Goal: Task Accomplishment & Management: Manage account settings

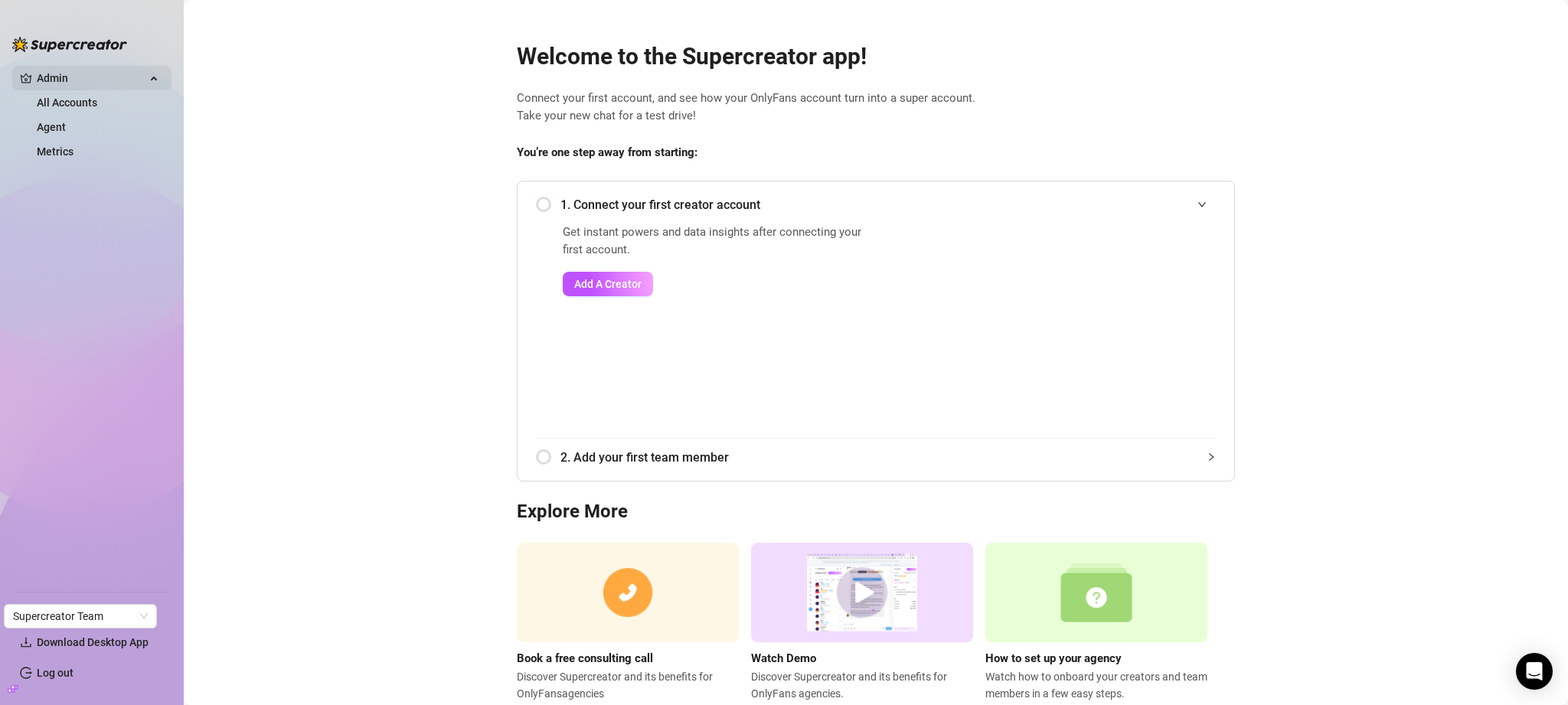
click at [67, 85] on span "Admin" at bounding box center [90, 78] width 109 height 24
click at [67, 97] on ul "Admin All Accounts Agent Metrics" at bounding box center [91, 322] width 159 height 525
click at [90, 71] on span "Admin" at bounding box center [90, 78] width 109 height 24
click at [85, 102] on link "All Accounts" at bounding box center [66, 102] width 61 height 12
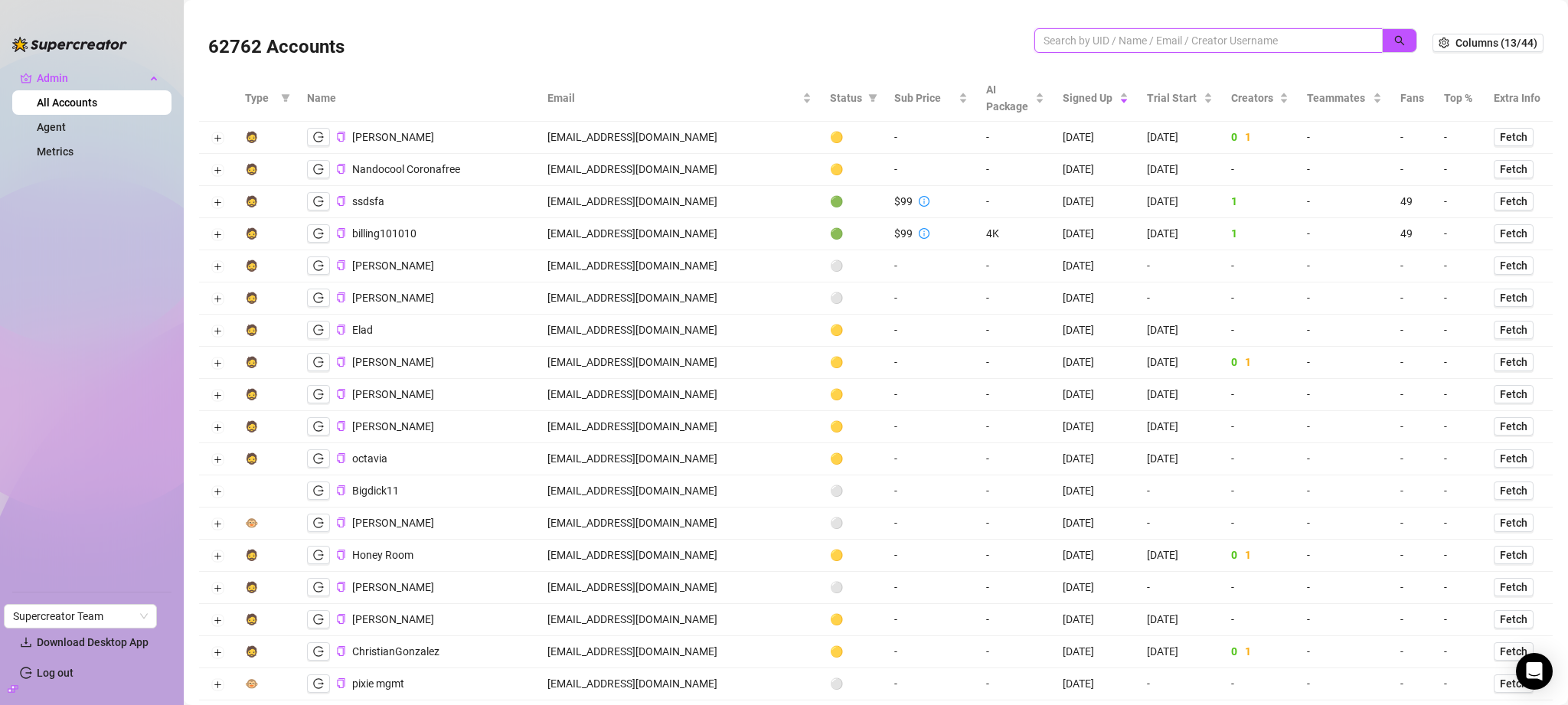
click at [1231, 40] on input "search" at bounding box center [1202, 41] width 318 height 17
click at [1255, 19] on div "62762 Accounts" at bounding box center [820, 43] width 1224 height 52
click at [1211, 41] on input "search" at bounding box center [1202, 41] width 318 height 17
click at [1068, 47] on input "search" at bounding box center [1202, 41] width 318 height 17
type input "felic"
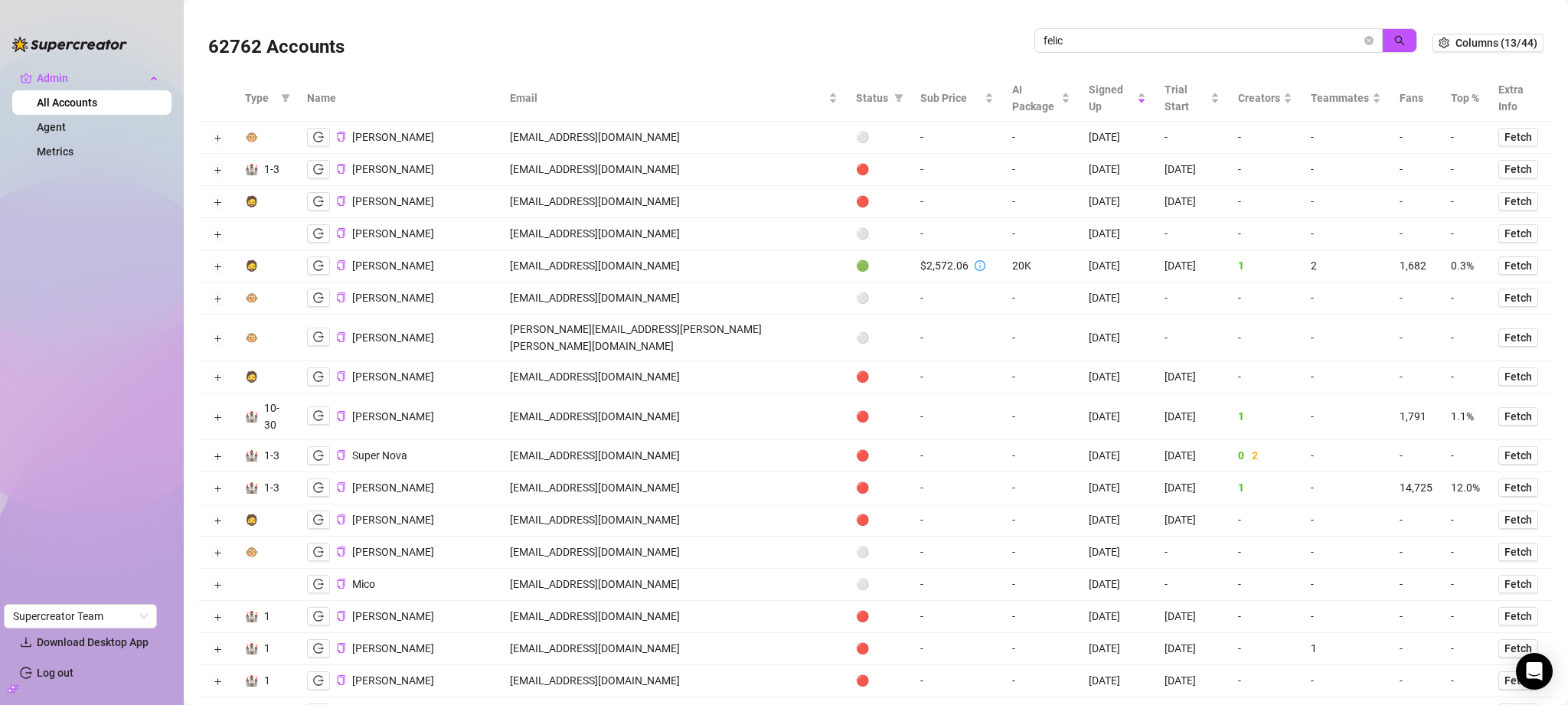
click at [940, 11] on div "62762 Accounts felic Columns (13/44)" at bounding box center [876, 43] width 1354 height 64
click at [317, 261] on icon "logout" at bounding box center [318, 266] width 11 height 11
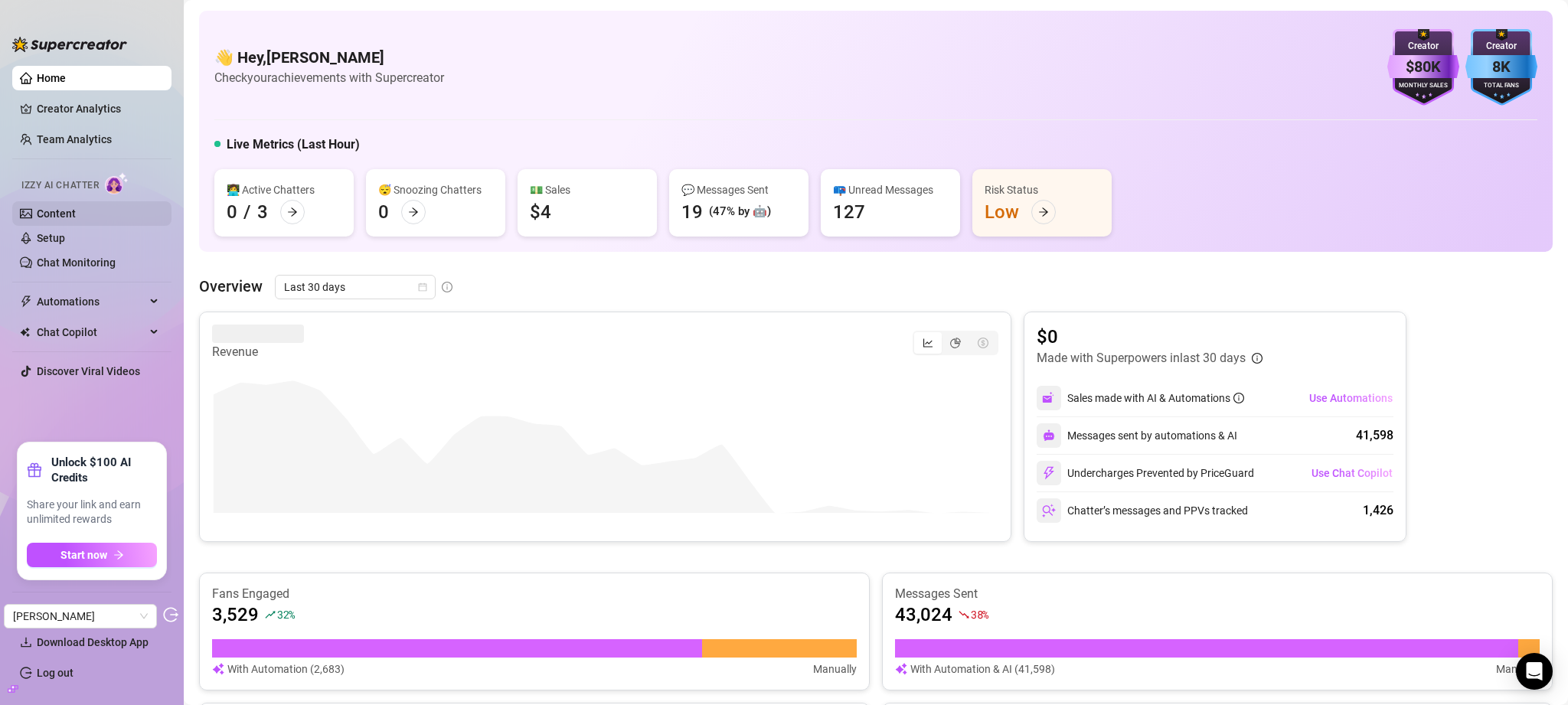
click at [73, 220] on link "Content" at bounding box center [56, 213] width 39 height 12
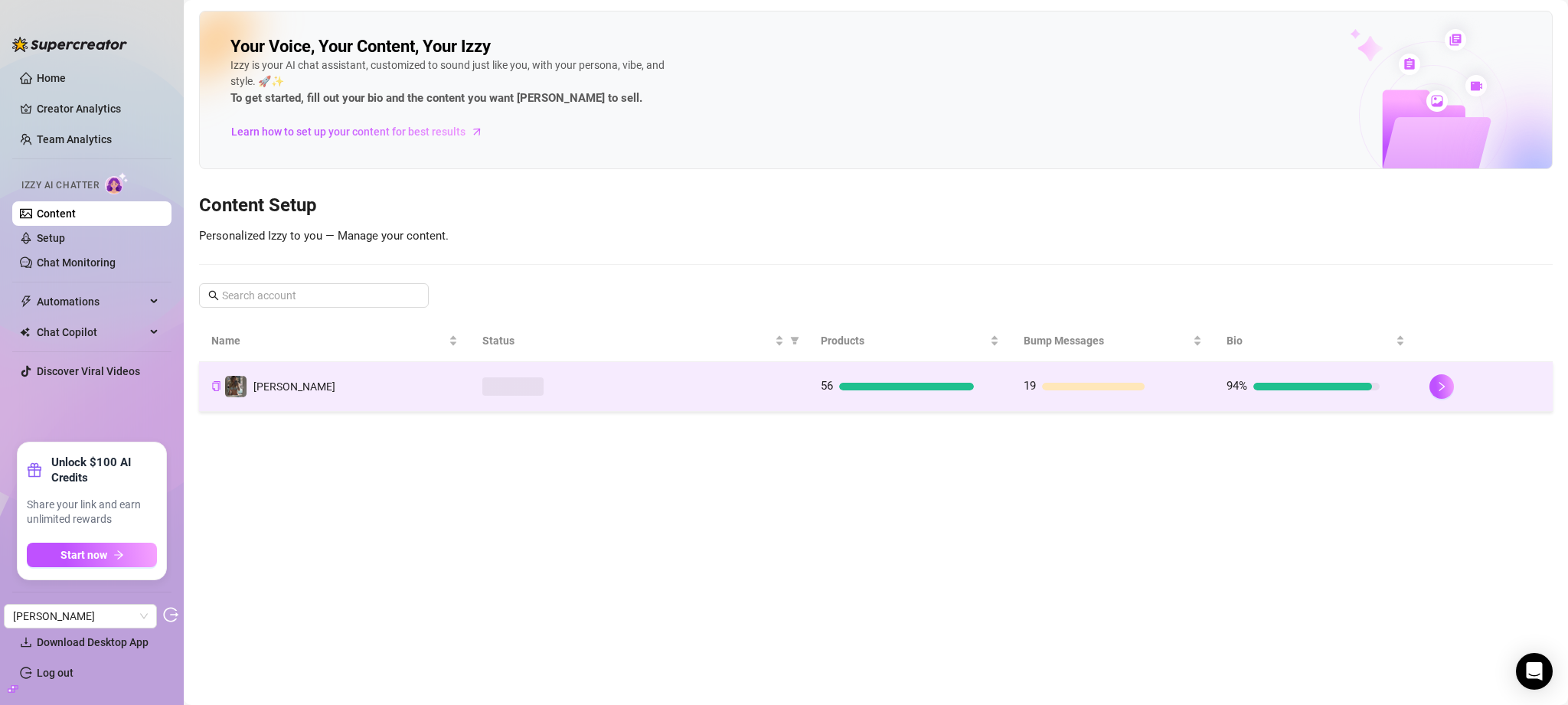
click at [755, 389] on div at bounding box center [639, 386] width 314 height 19
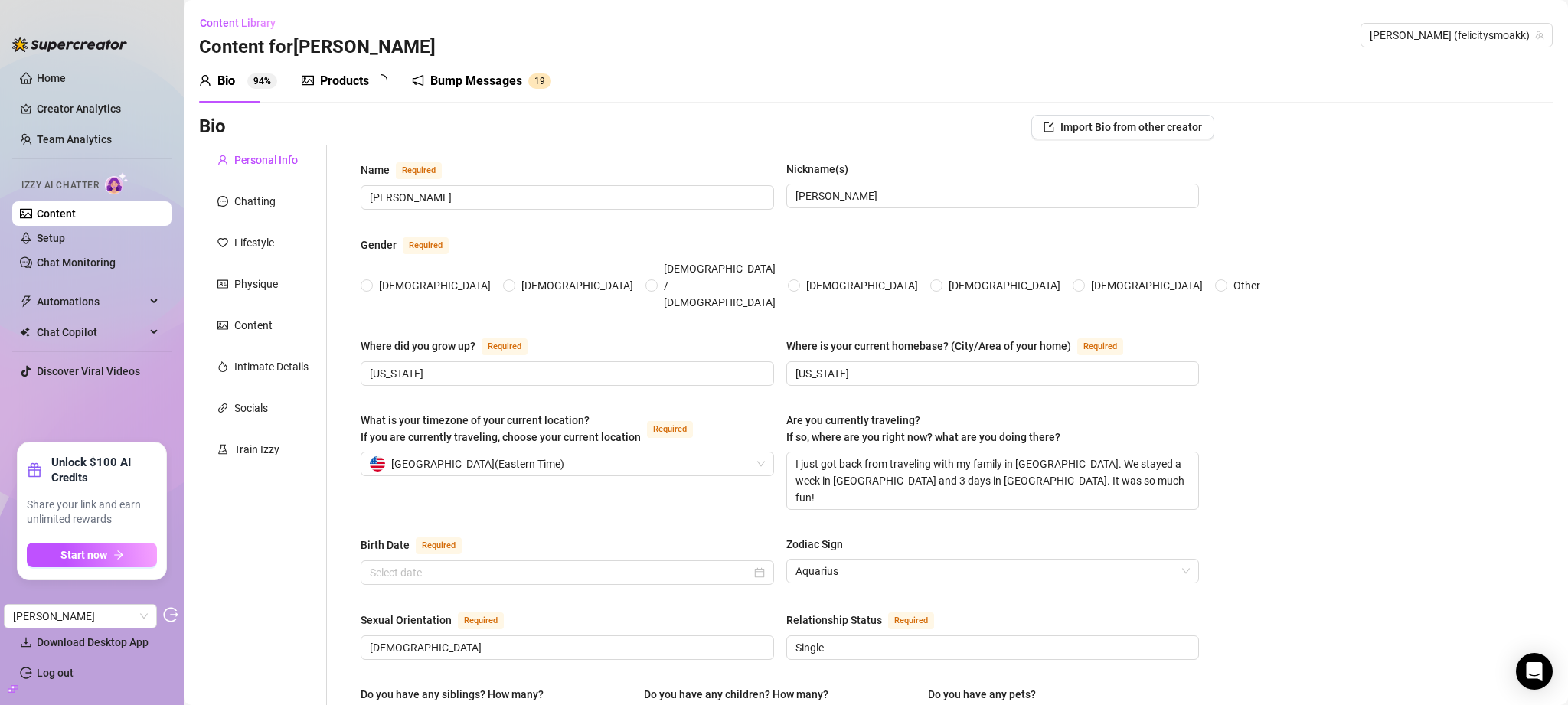
radio input "true"
type input "[DATE]"
click at [345, 86] on div "Products" at bounding box center [345, 81] width 49 height 19
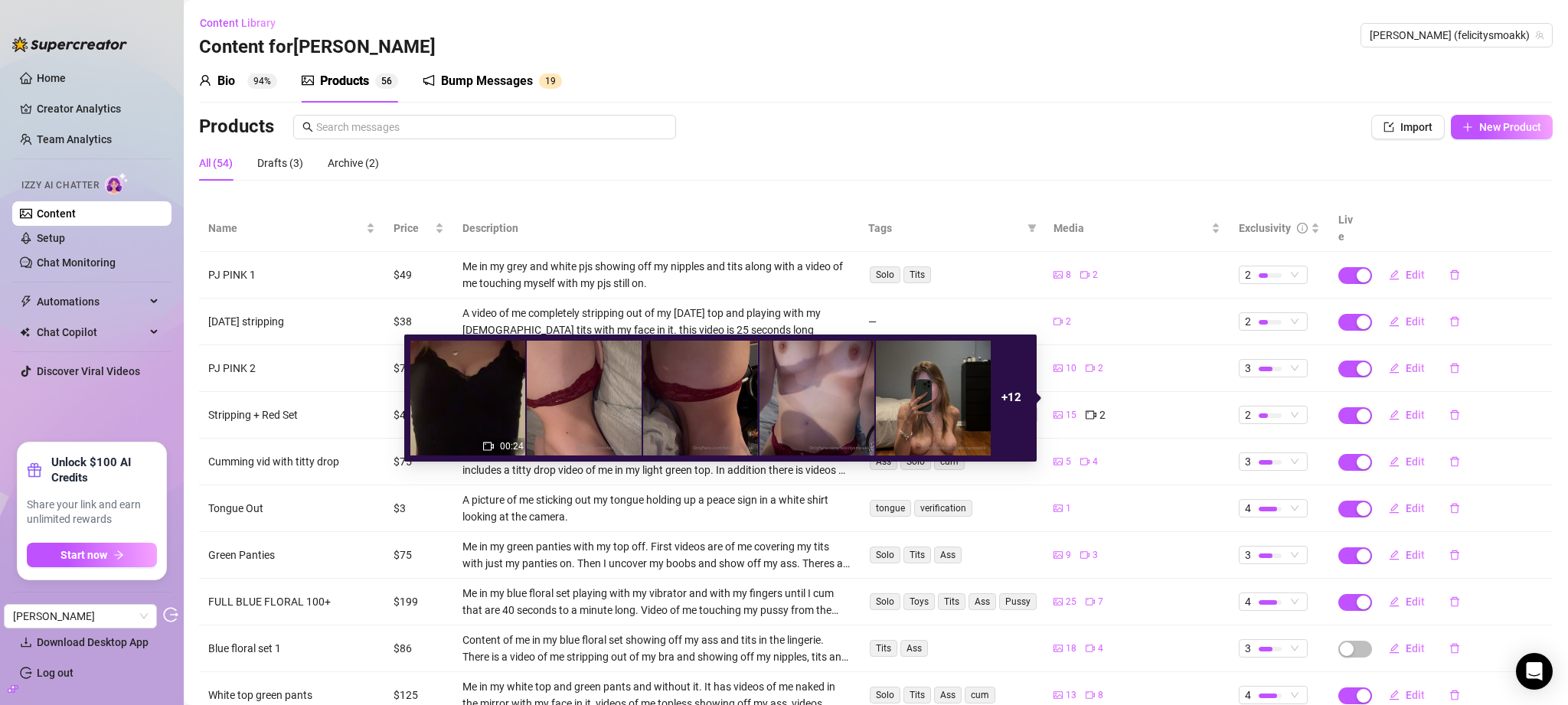
click at [1068, 408] on span "15" at bounding box center [1071, 415] width 11 height 15
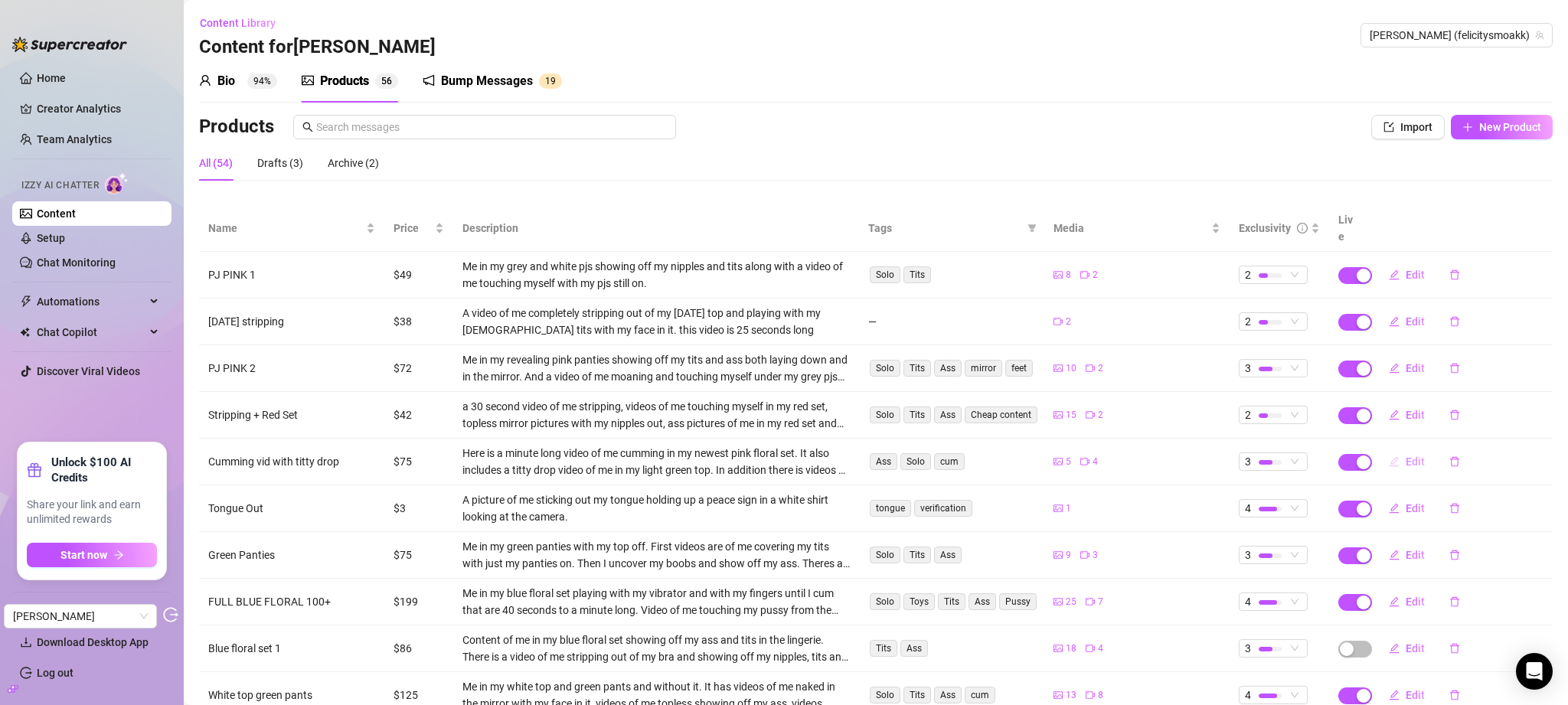
click at [1407, 455] on span "Edit" at bounding box center [1415, 461] width 20 height 12
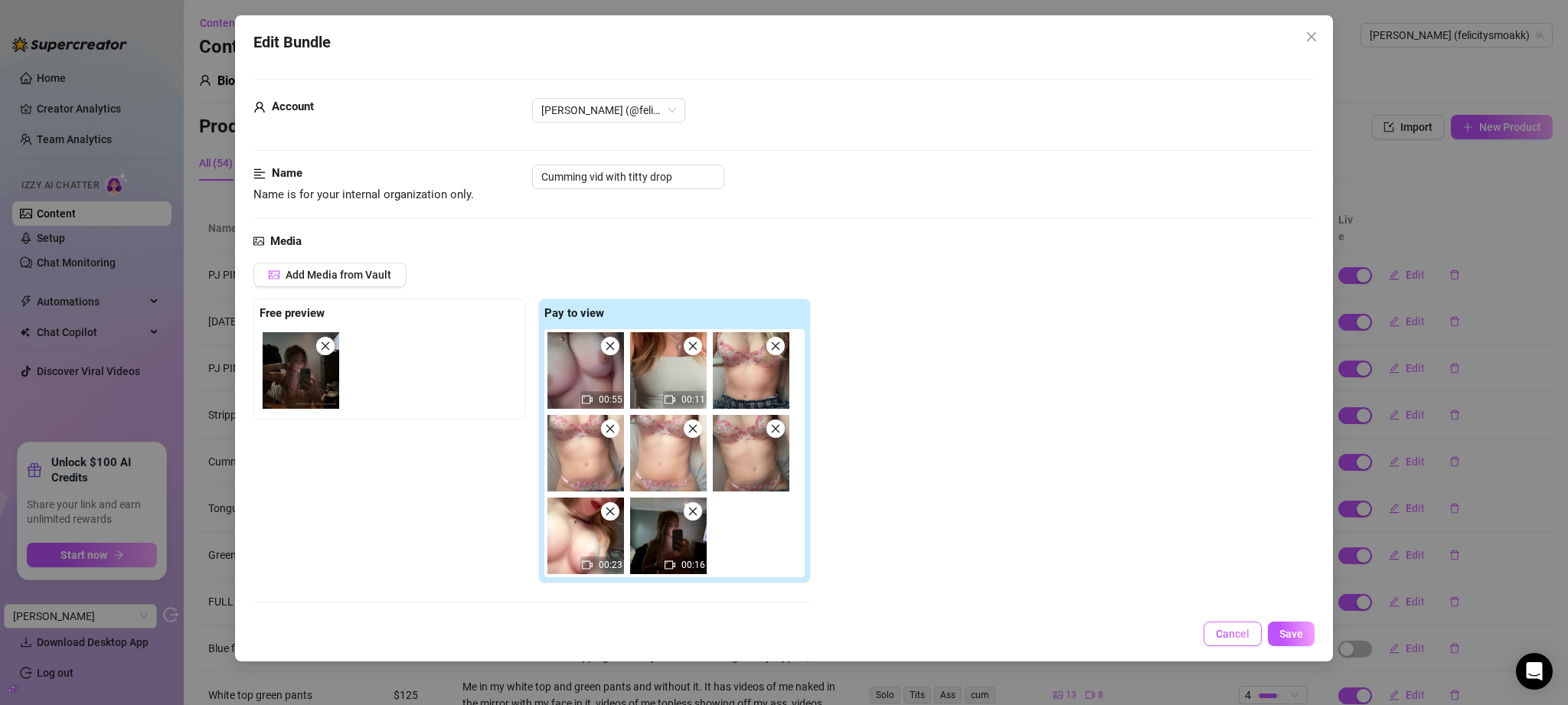
click at [1237, 633] on span "Cancel" at bounding box center [1233, 633] width 34 height 12
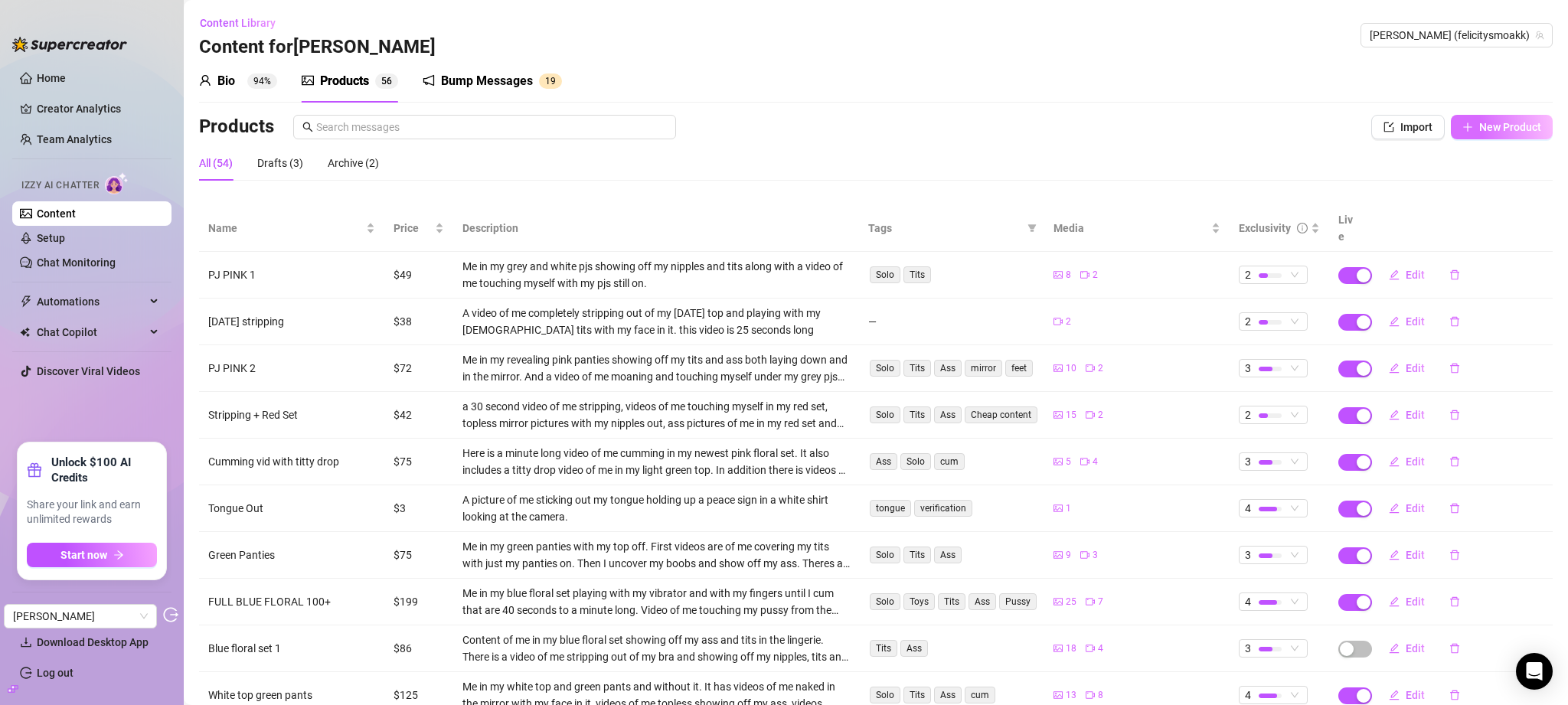
click at [1500, 128] on span "New Product" at bounding box center [1509, 127] width 62 height 12
type textarea "Type your message here..."
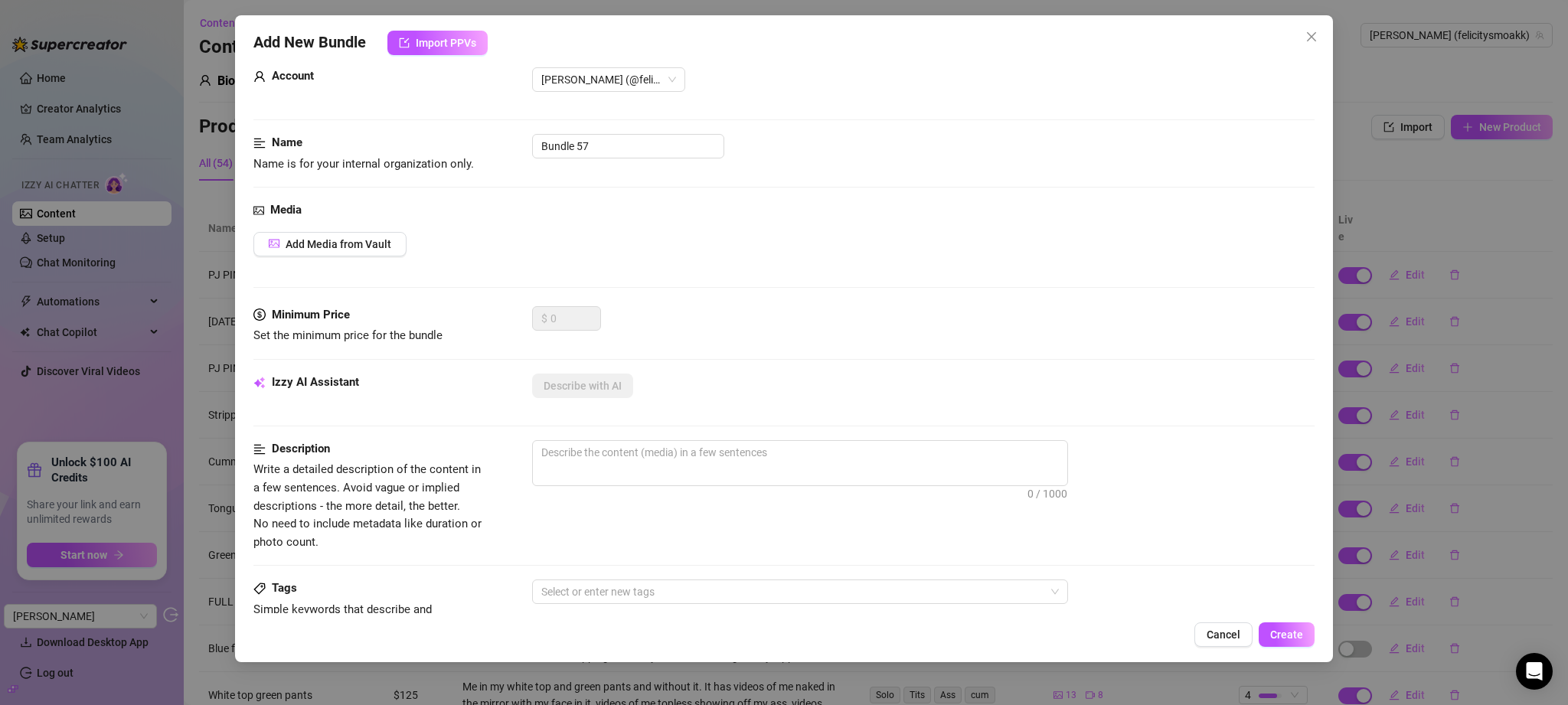
scroll to position [123, 0]
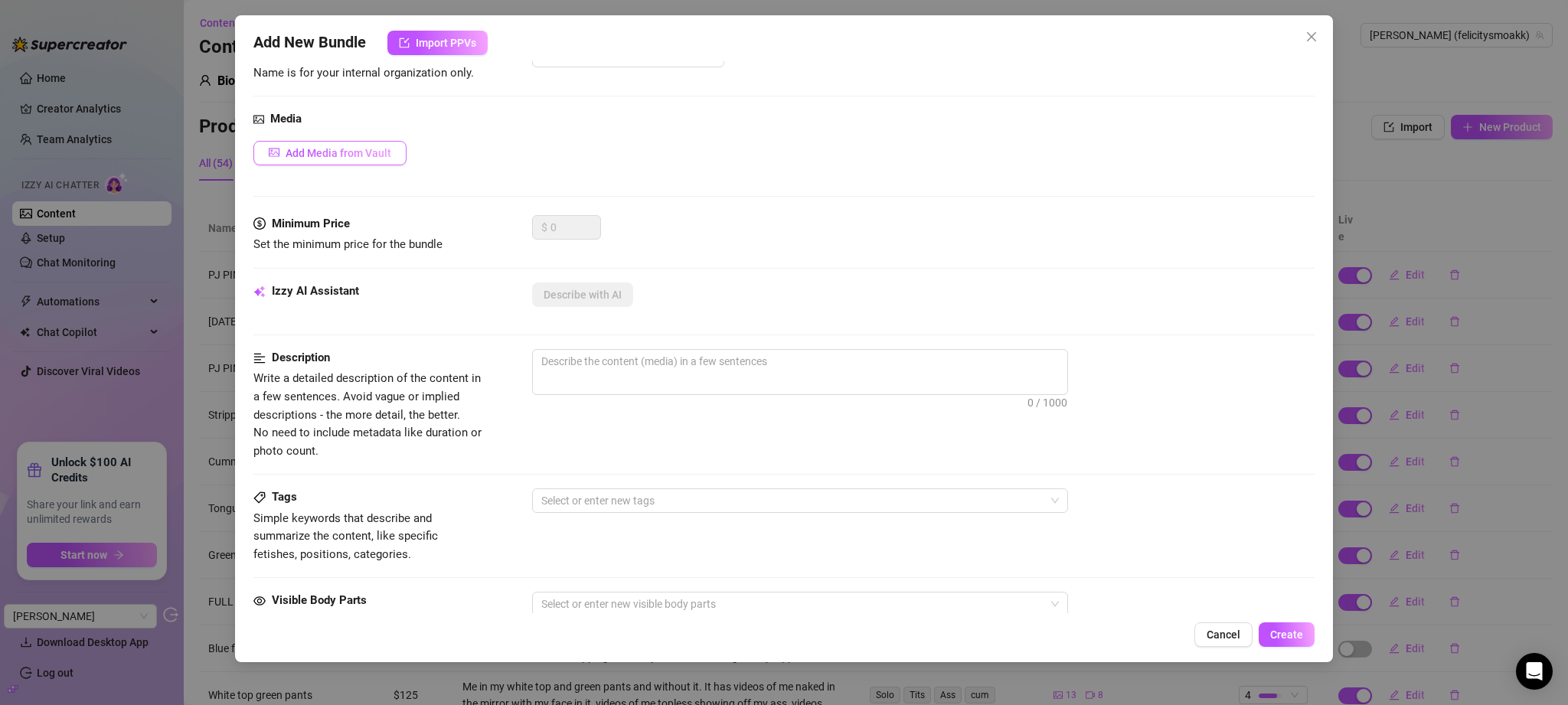
click at [324, 159] on button "Add Media from Vault" at bounding box center [330, 153] width 153 height 24
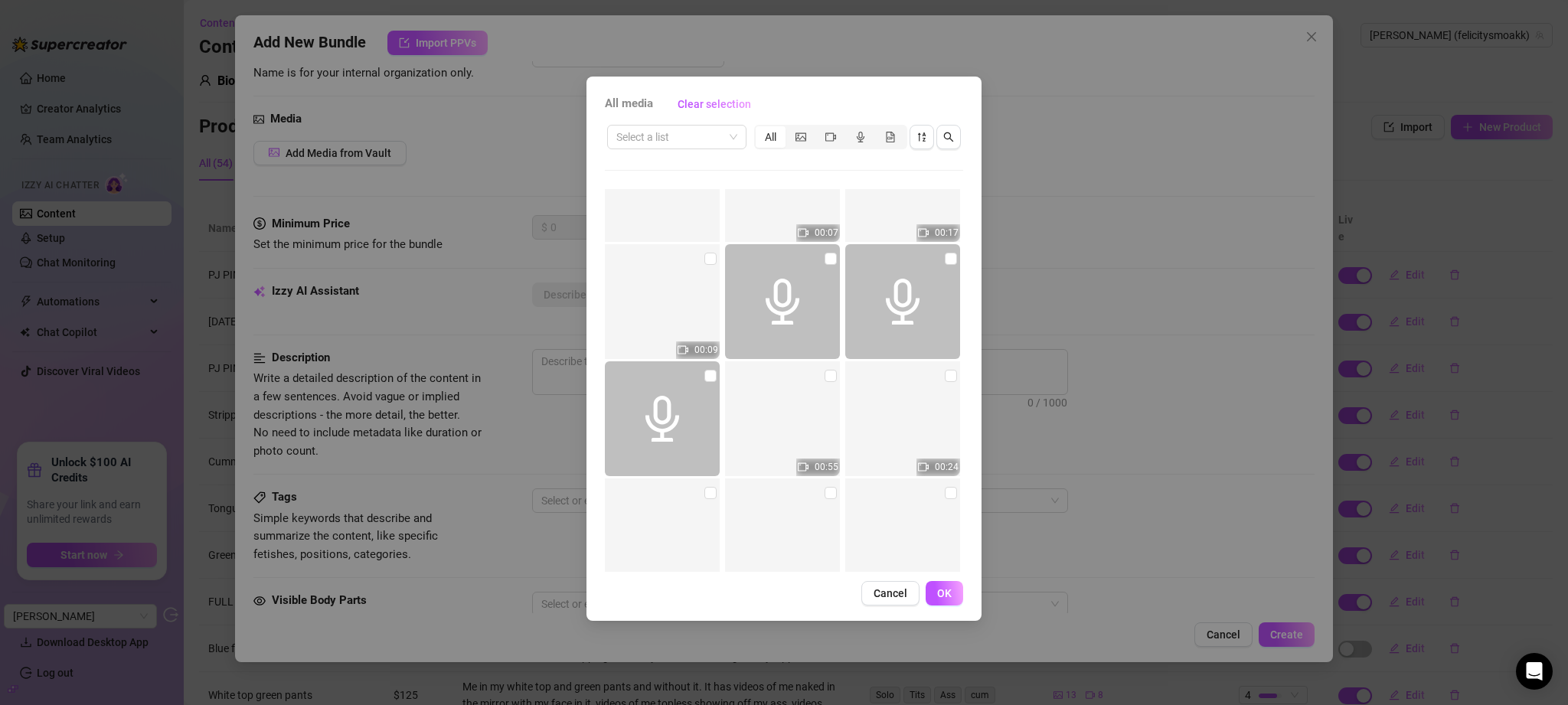
scroll to position [1816, 0]
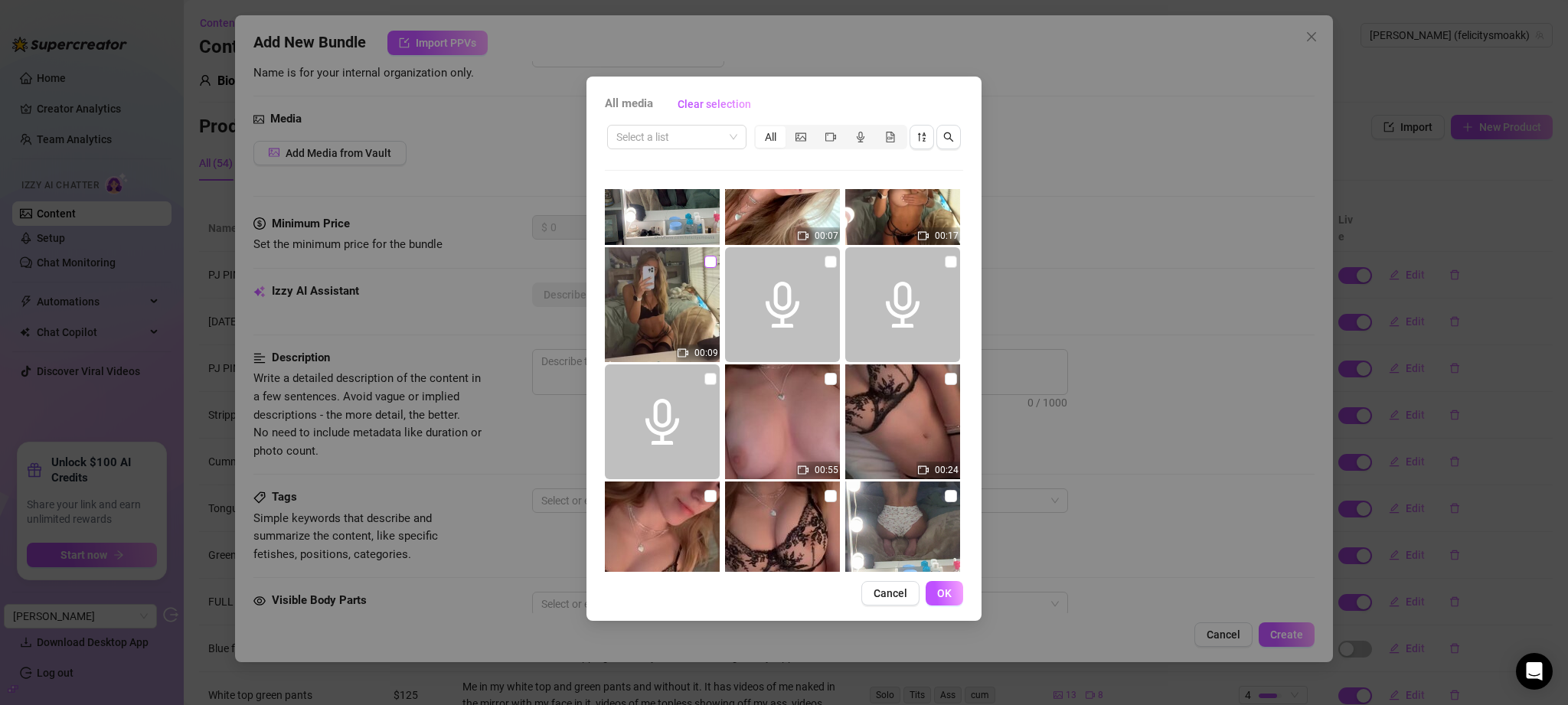
click at [710, 262] on input "checkbox" at bounding box center [710, 262] width 12 height 12
checkbox input "true"
click at [941, 596] on span "OK" at bounding box center [944, 593] width 15 height 12
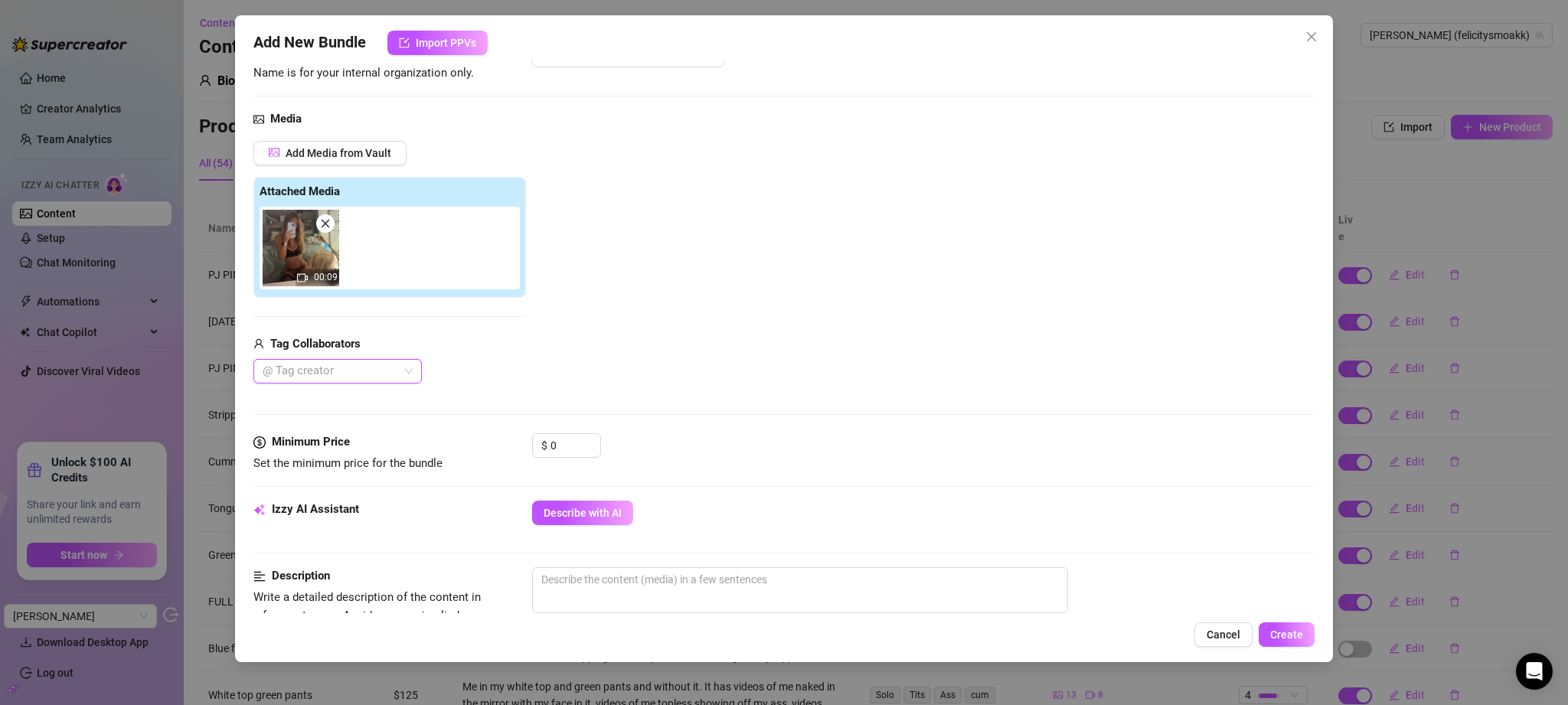
click at [325, 223] on icon "close" at bounding box center [325, 224] width 8 height 8
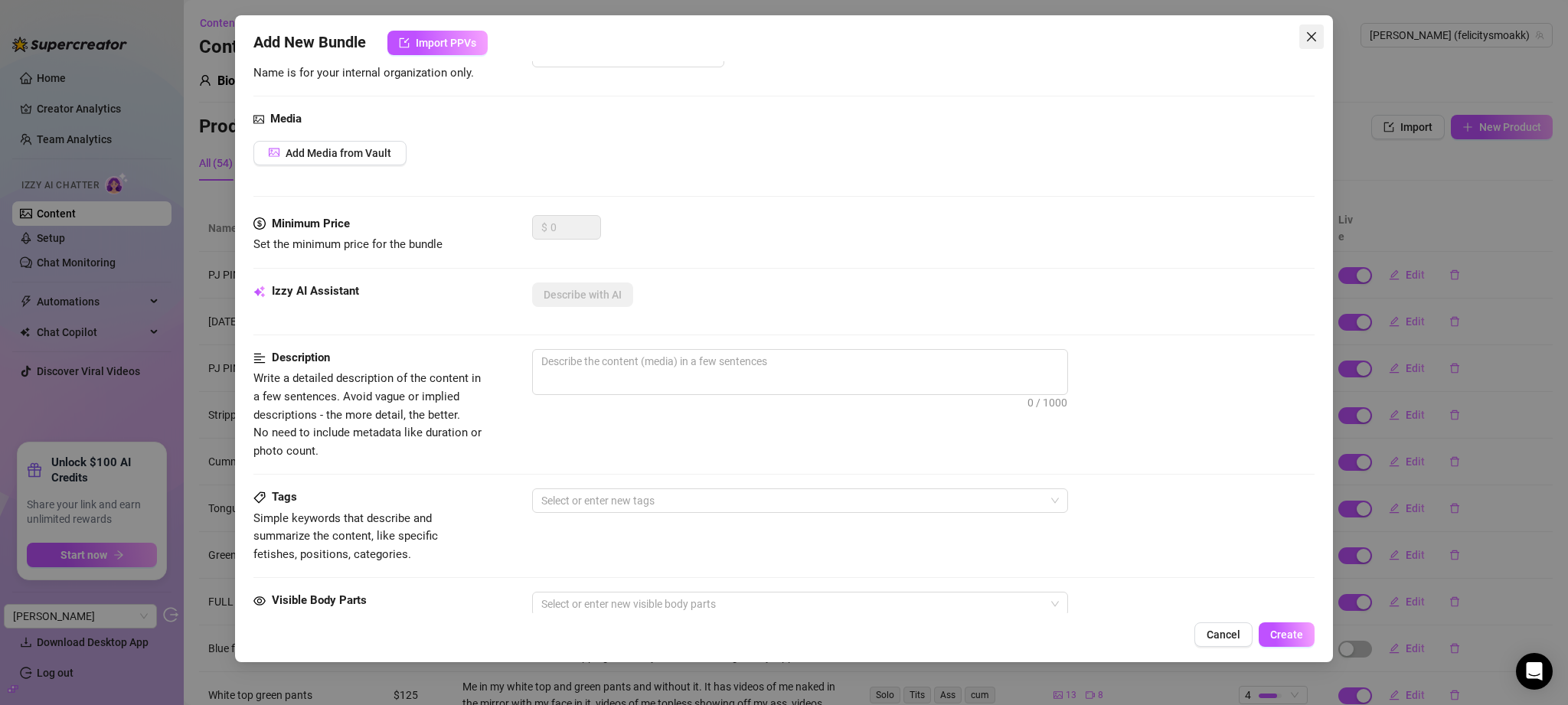
click at [1306, 31] on icon "close" at bounding box center [1311, 36] width 12 height 12
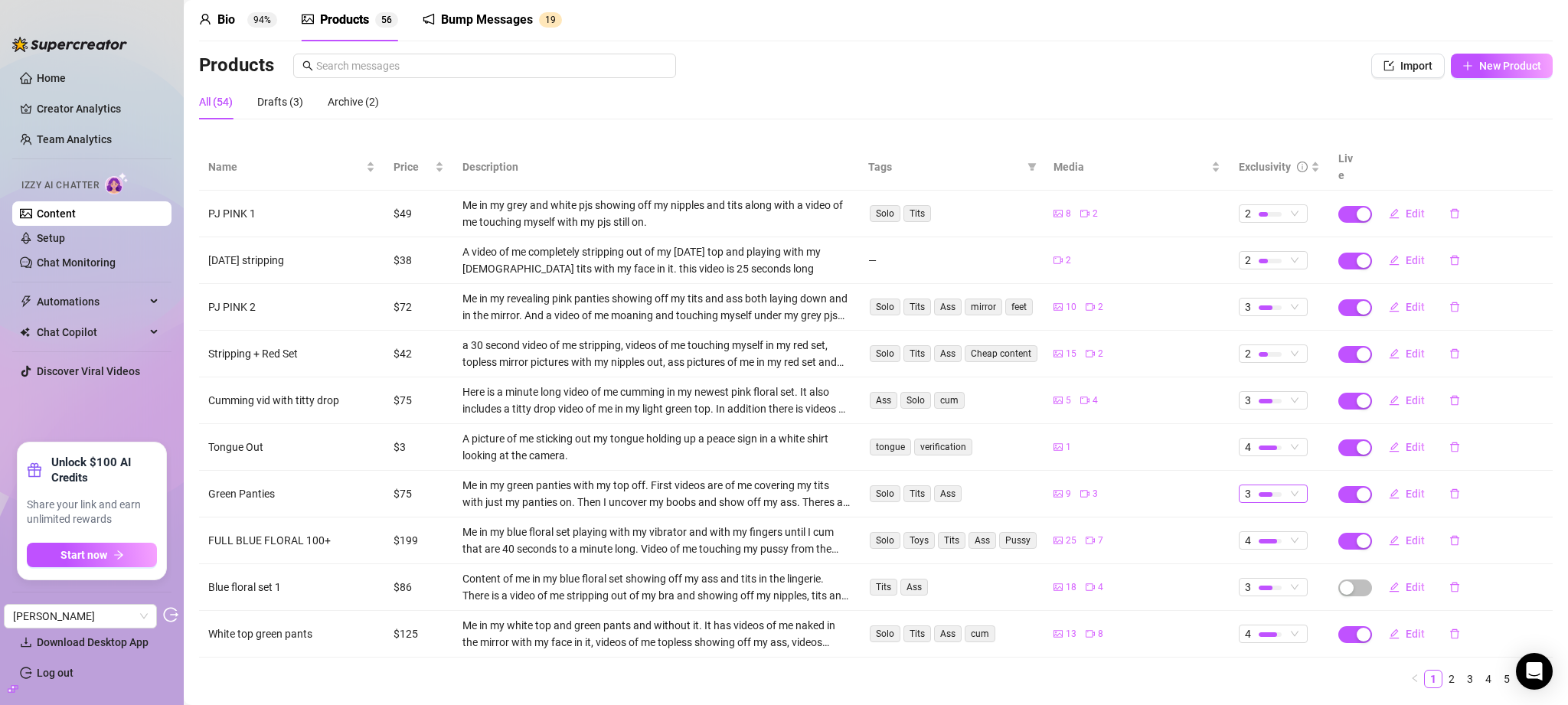
scroll to position [86, 0]
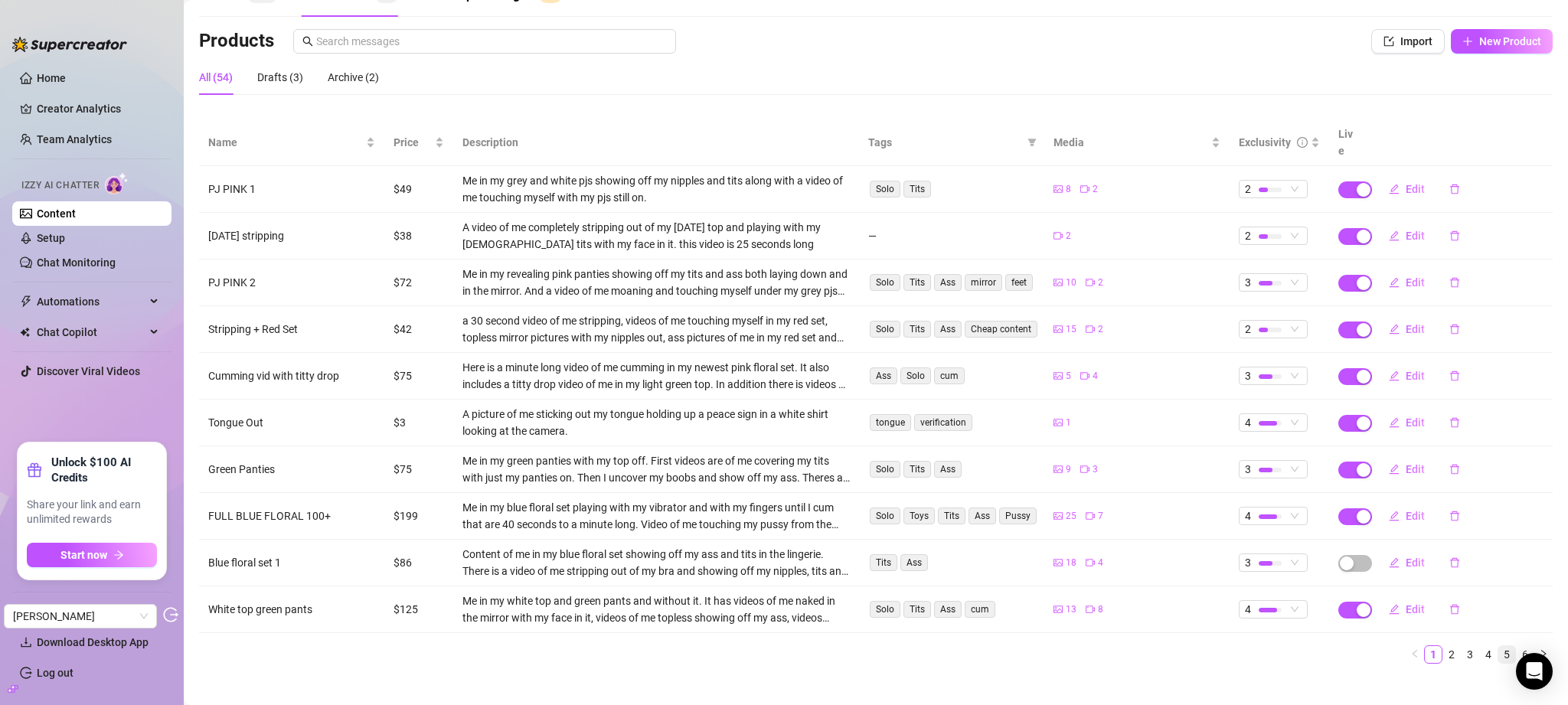
click at [1498, 646] on link "5" at bounding box center [1507, 655] width 17 height 17
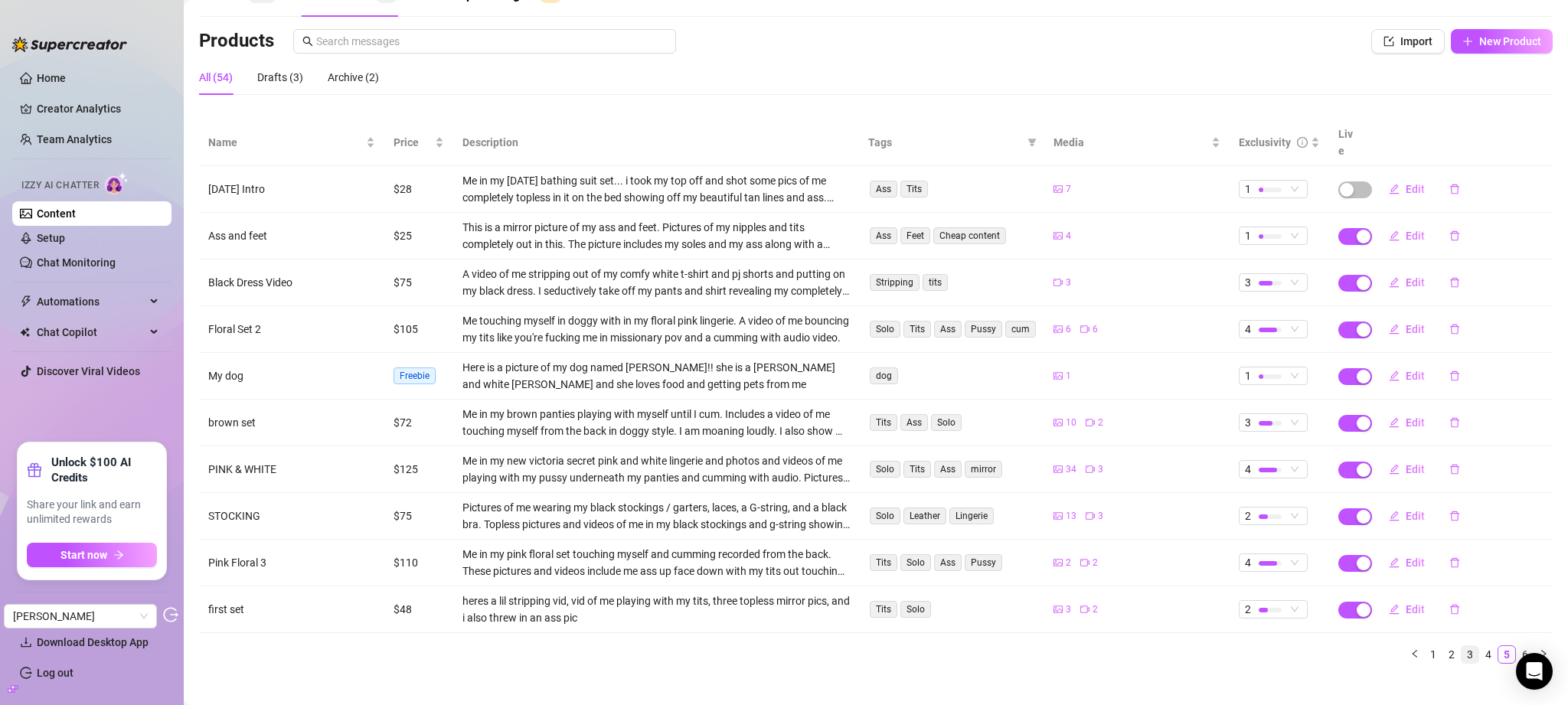
click at [1462, 646] on link "3" at bounding box center [1470, 655] width 17 height 17
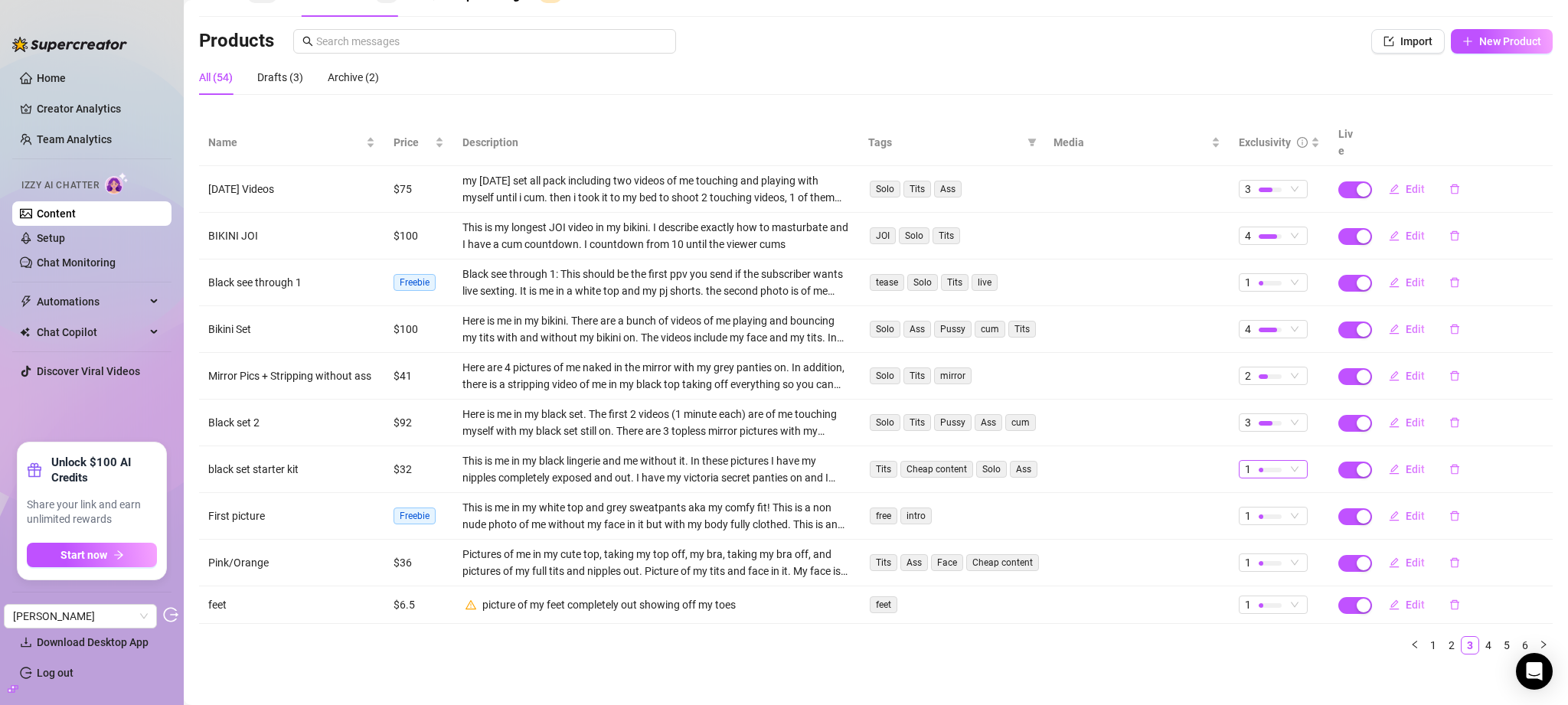
scroll to position [76, 0]
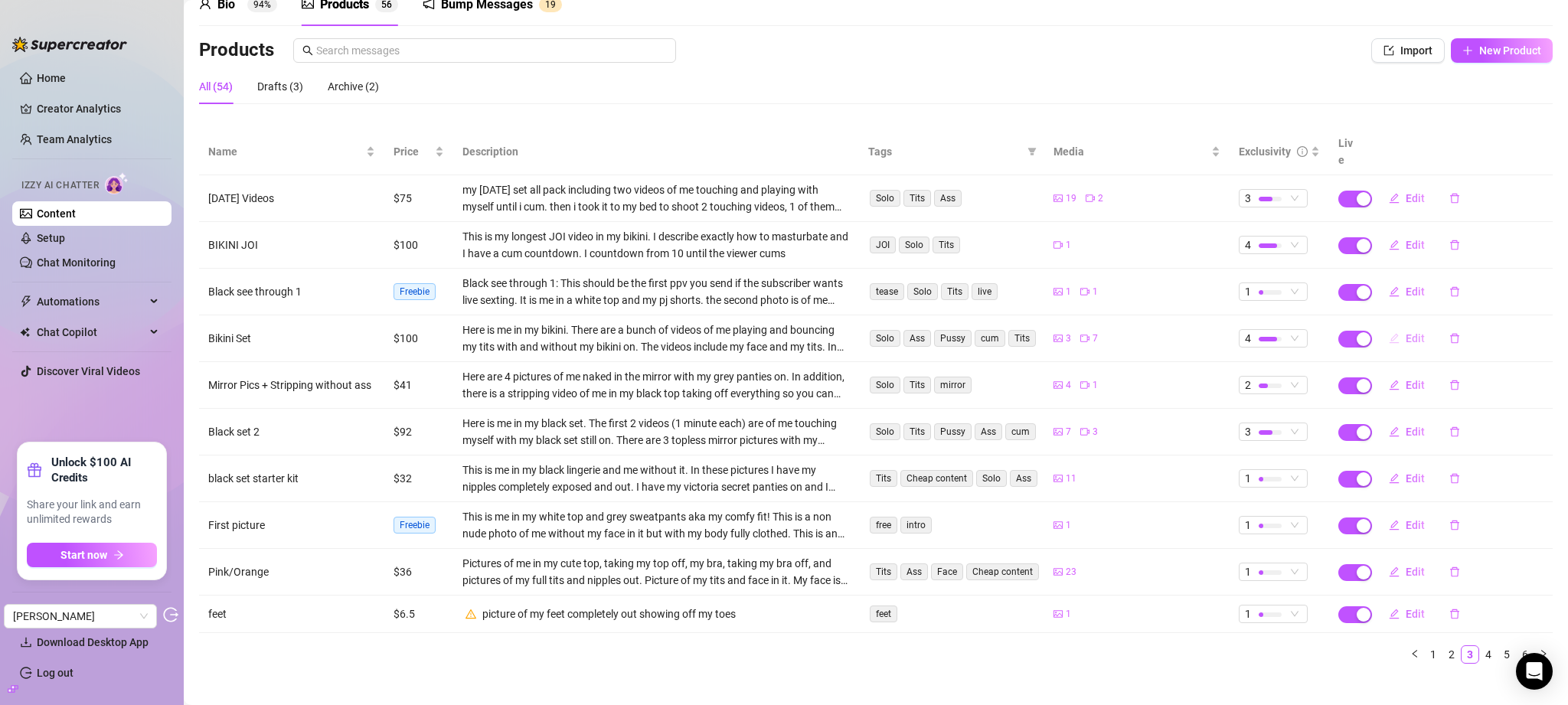
click at [1406, 332] on span "Edit" at bounding box center [1415, 338] width 20 height 12
type textarea "here's some stuff i took of me in the bikini... and without it hehehe... i hope…"
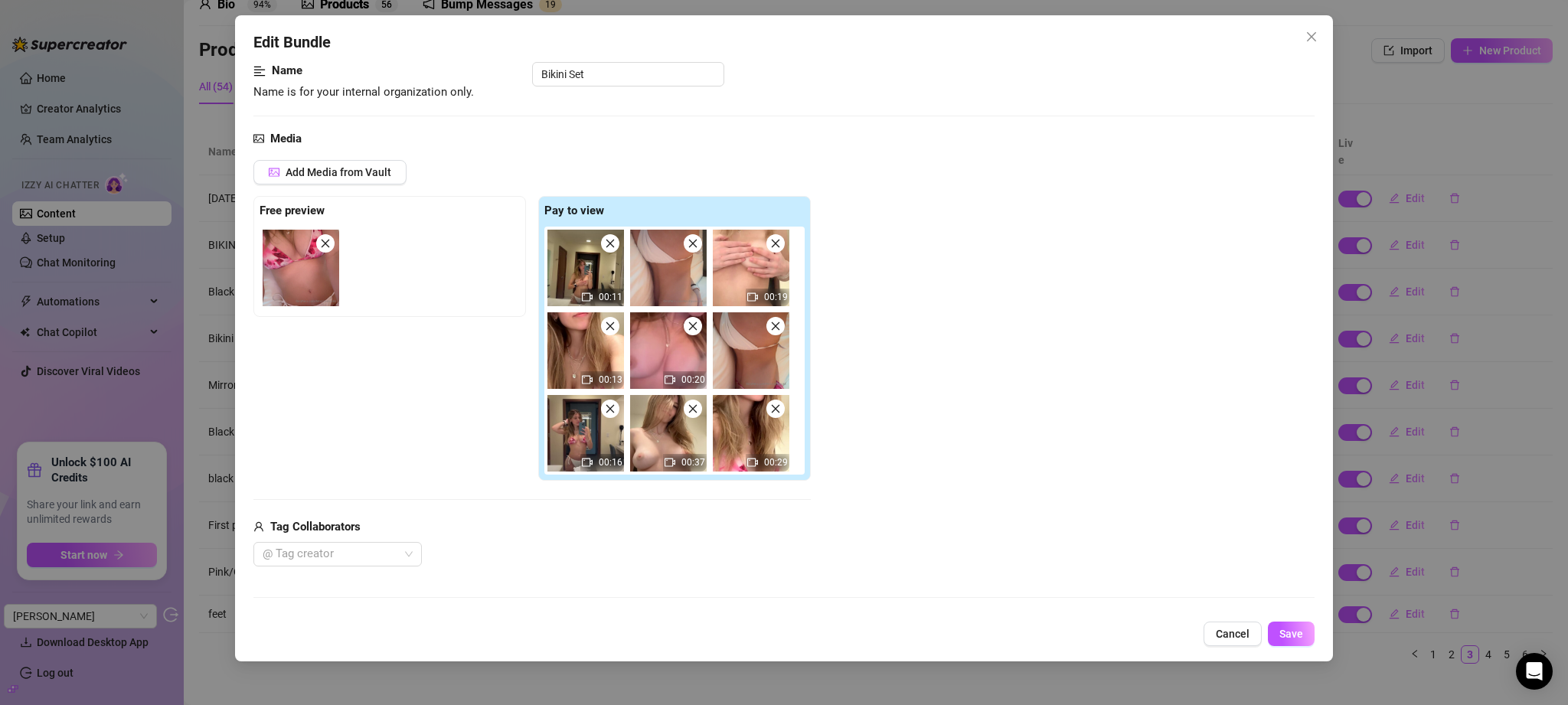
scroll to position [0, 0]
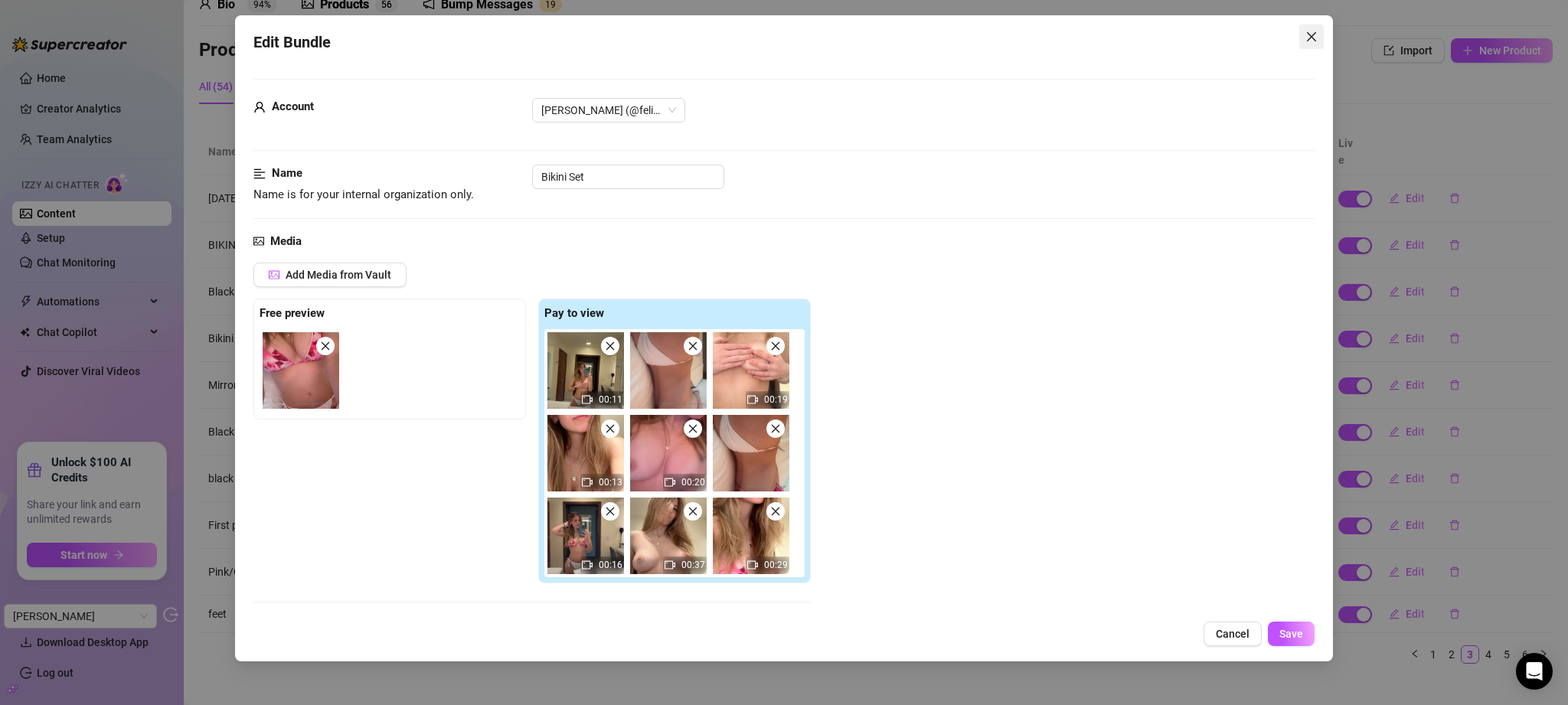
click at [1312, 38] on icon "close" at bounding box center [1311, 37] width 9 height 9
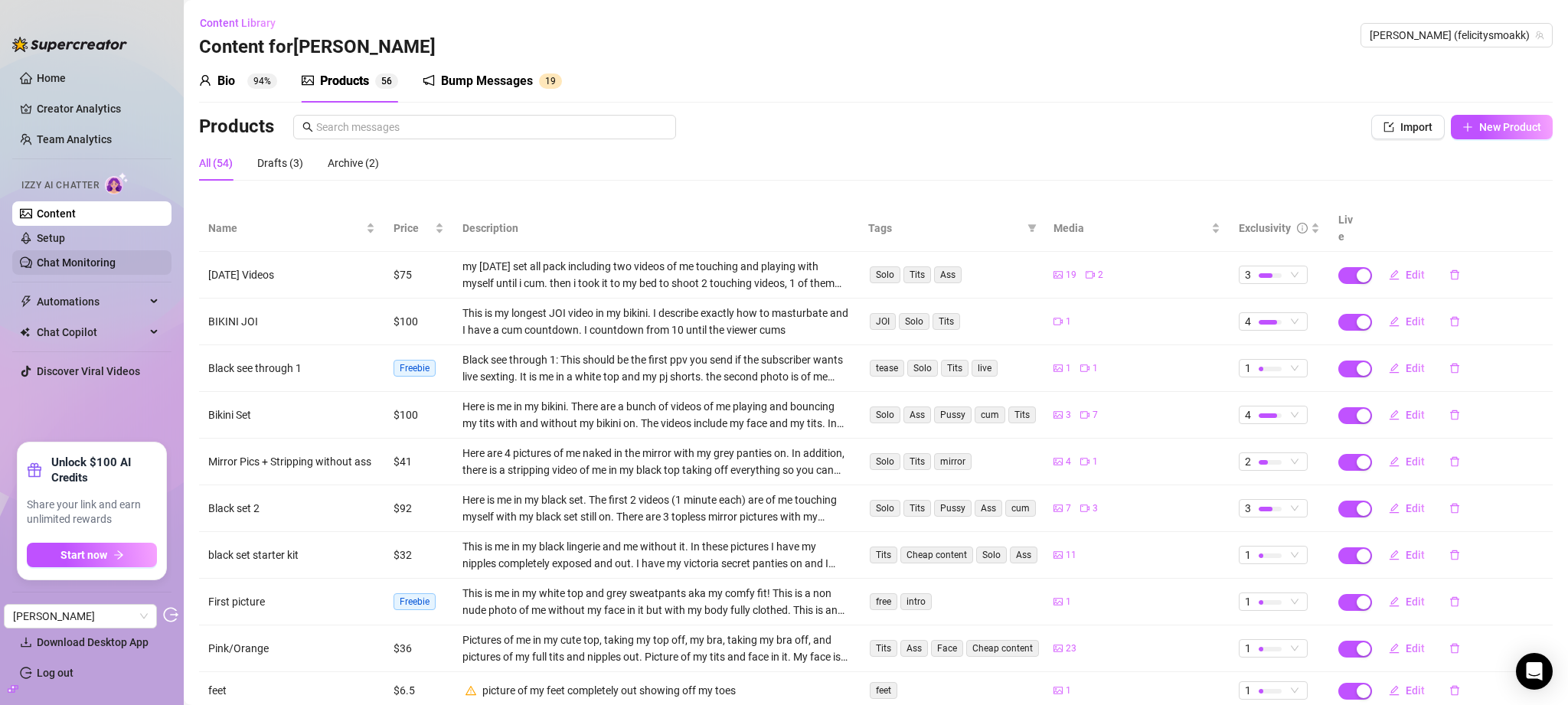
click at [90, 264] on link "Chat Monitoring" at bounding box center [75, 262] width 79 height 12
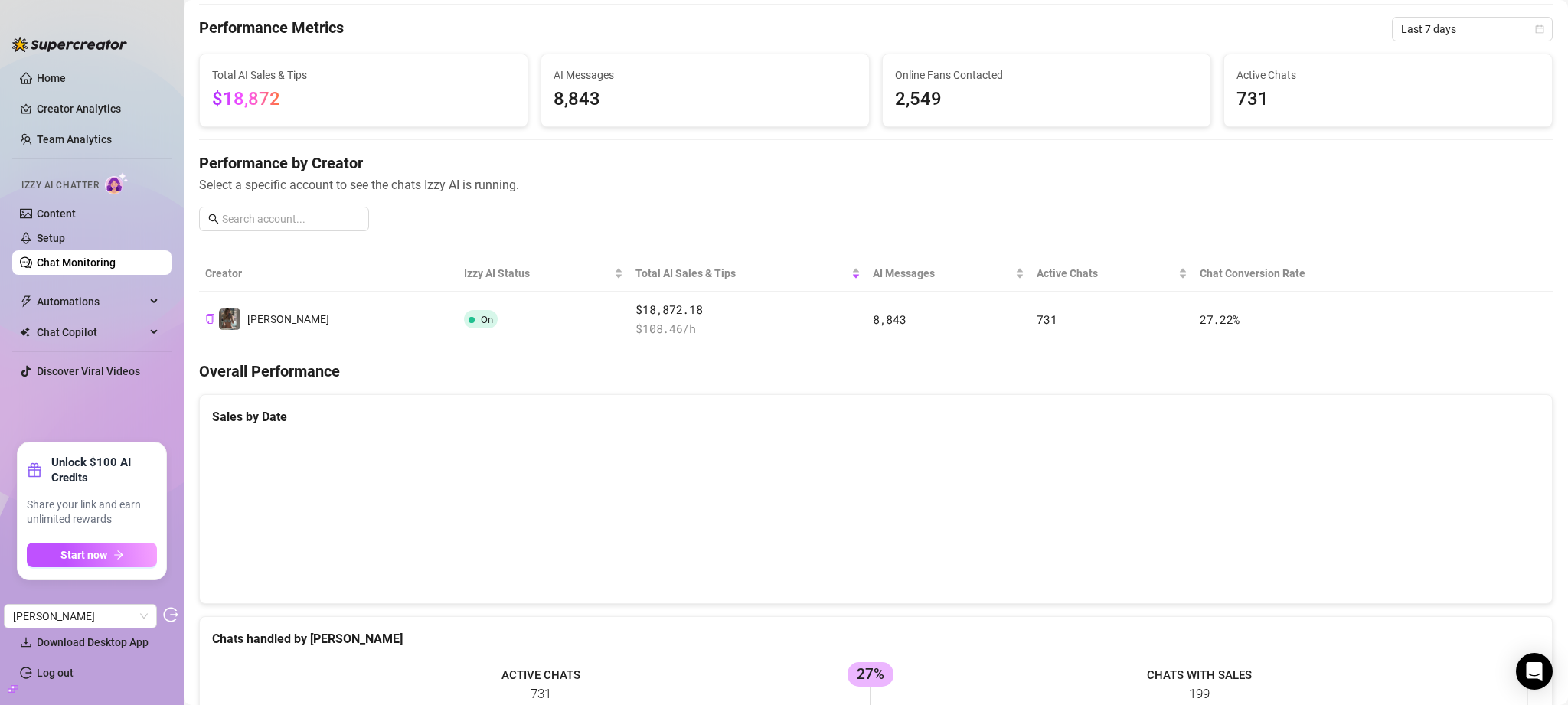
scroll to position [44, 0]
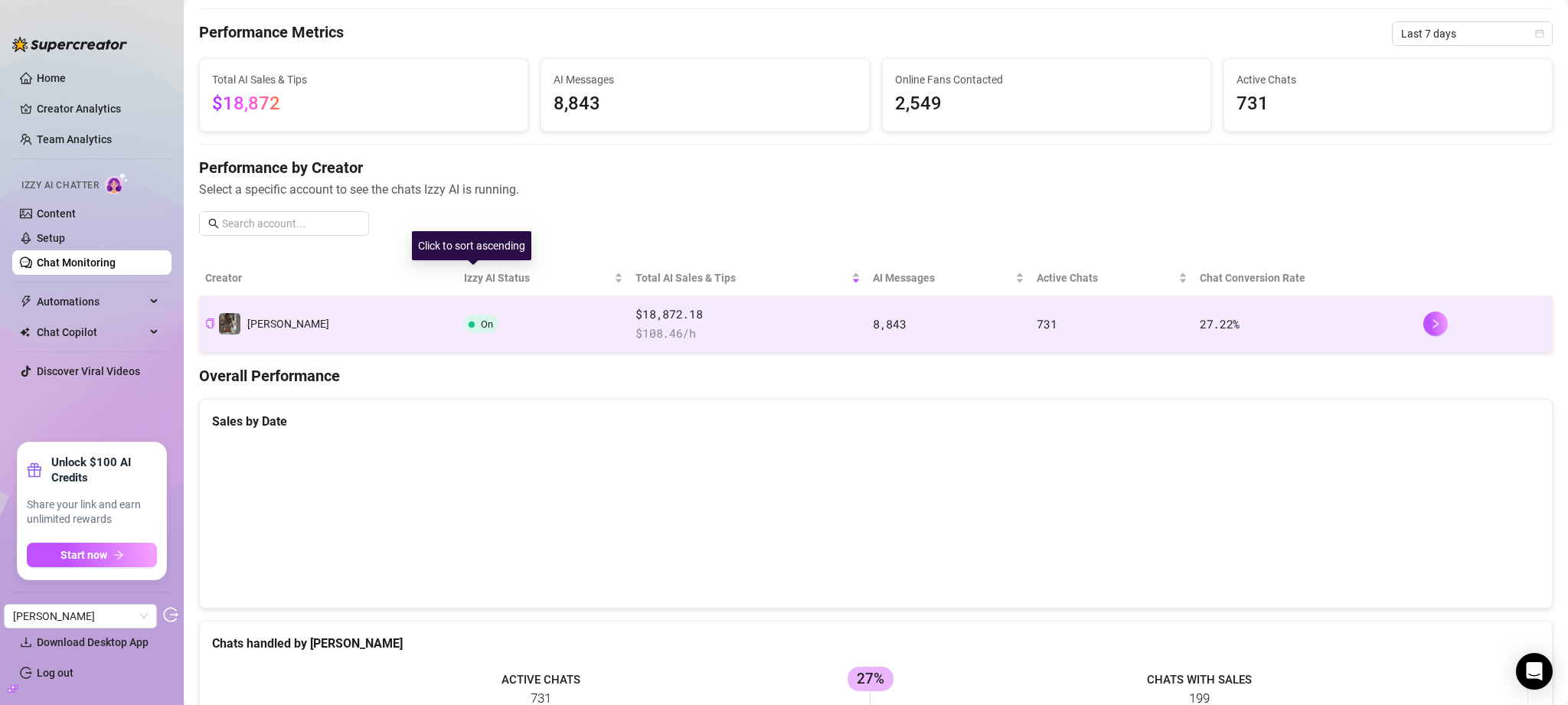
click at [468, 308] on td "On" at bounding box center [544, 324] width 171 height 57
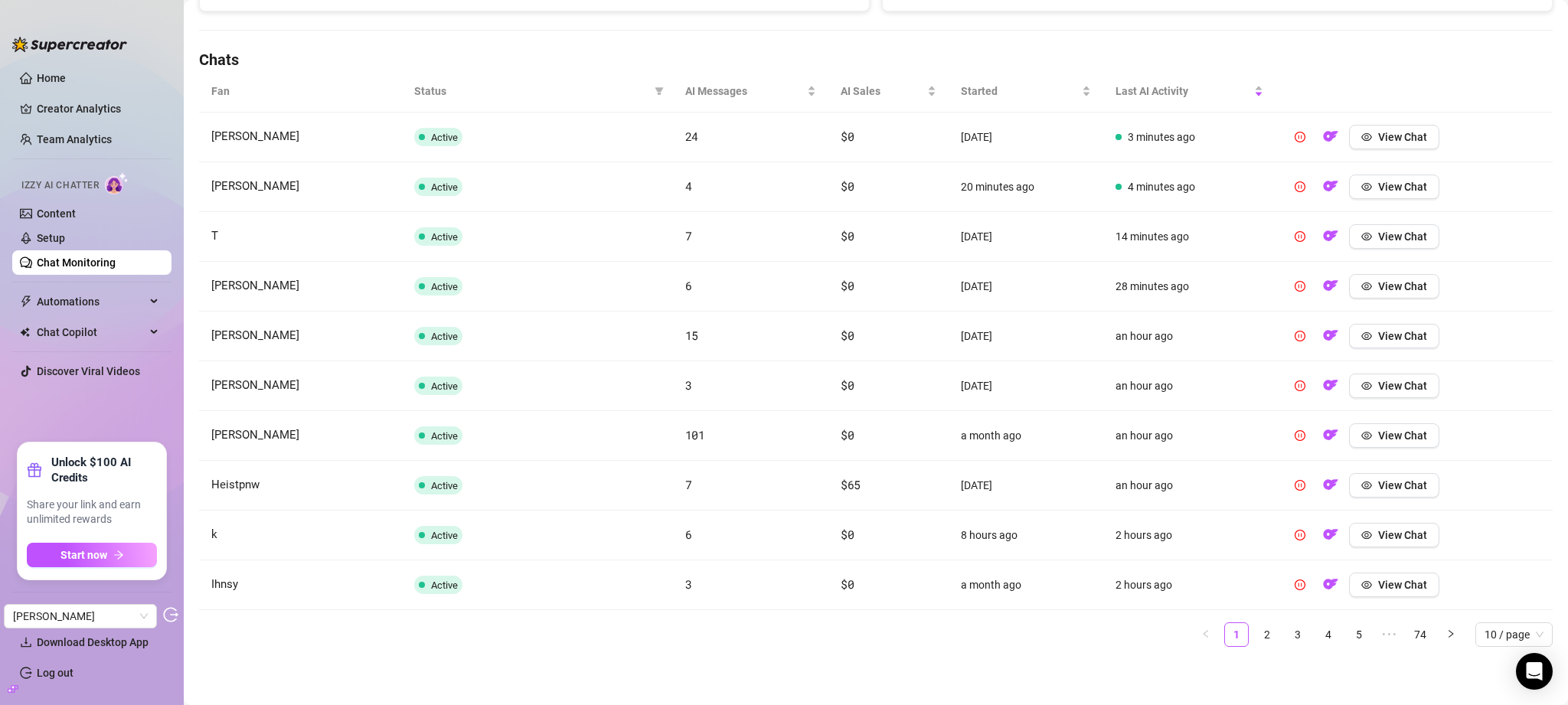
scroll to position [497, 0]
click at [1255, 635] on link "2" at bounding box center [1266, 638] width 23 height 23
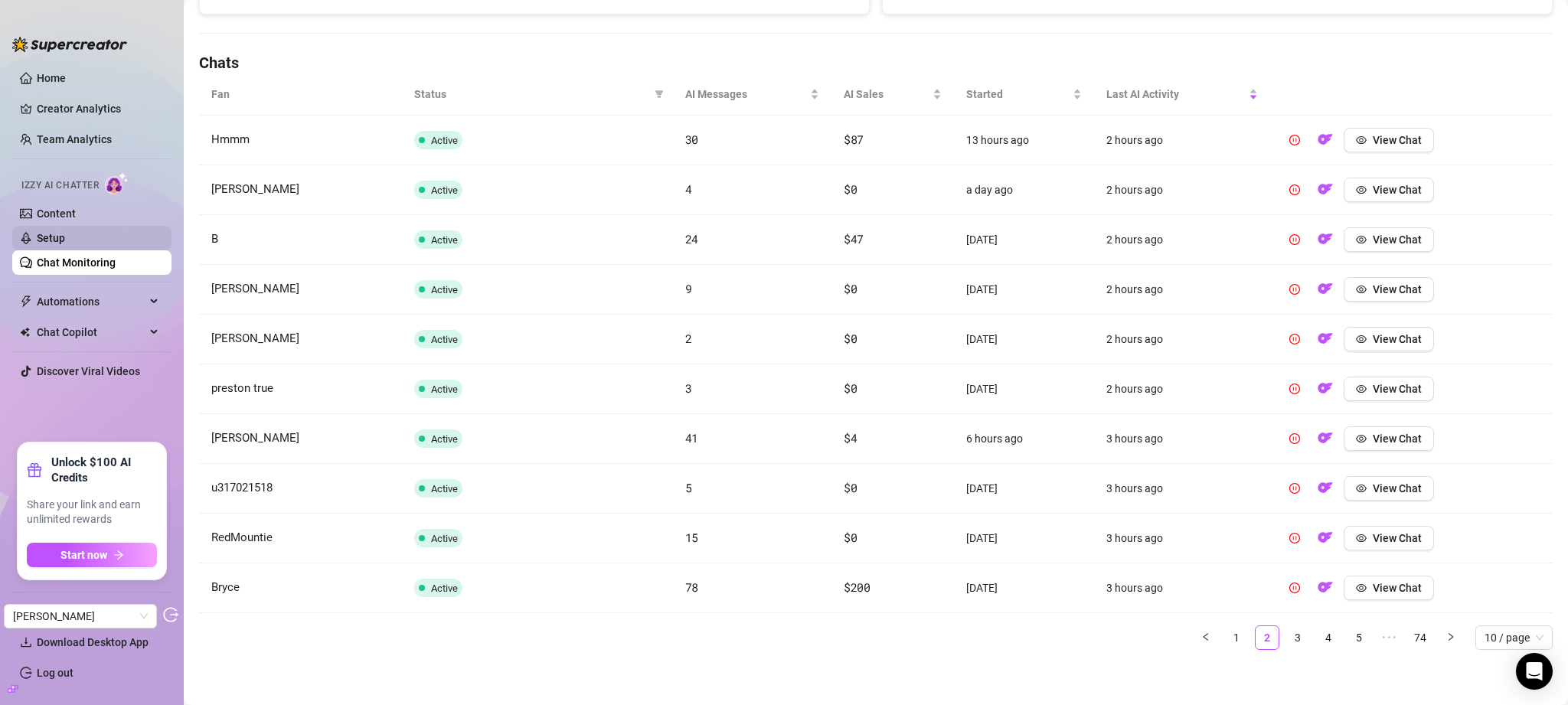
click at [65, 232] on link "Setup" at bounding box center [50, 237] width 28 height 12
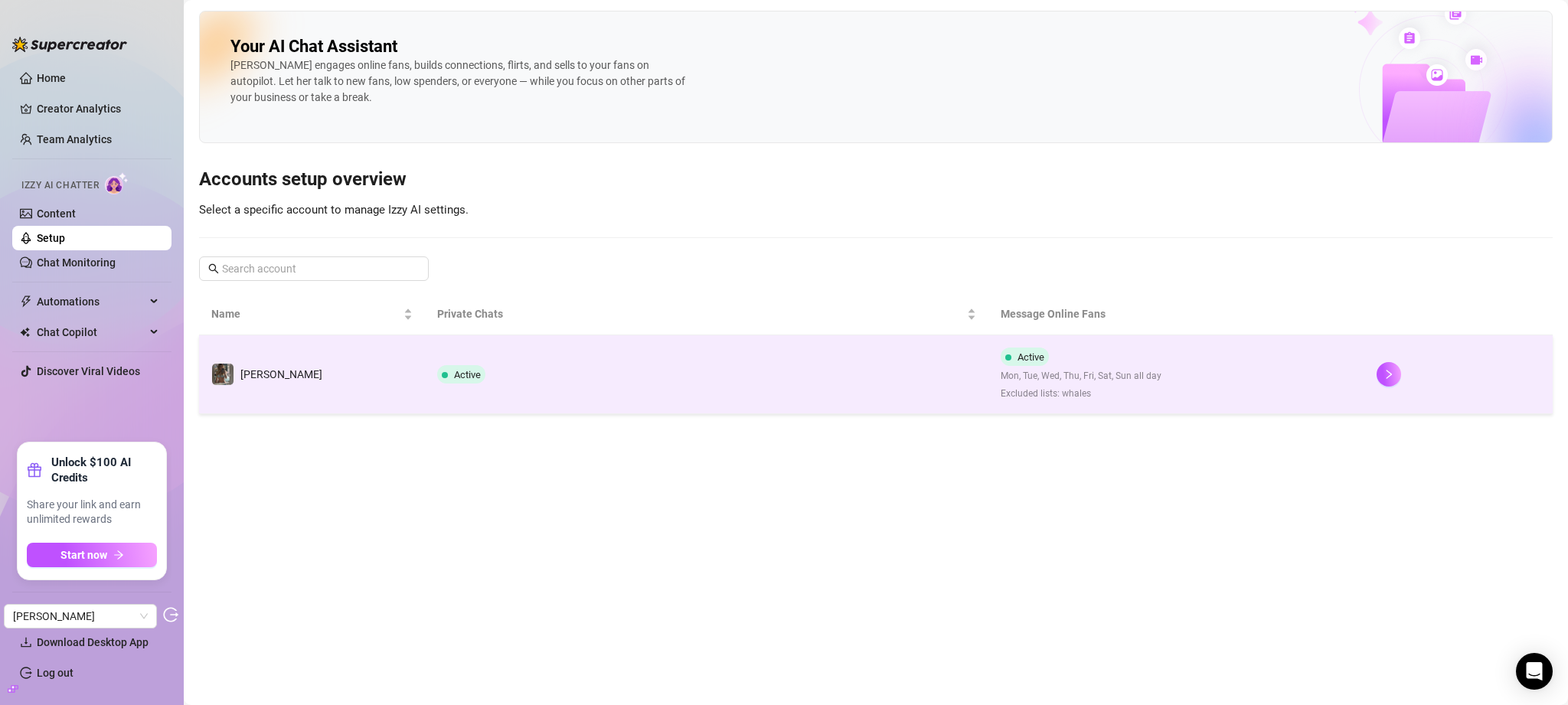
click at [1326, 364] on td "Active Mon, Tue, Wed, Thu, Fri, Sat, Sun all day Excluded lists: whales" at bounding box center [1176, 374] width 376 height 79
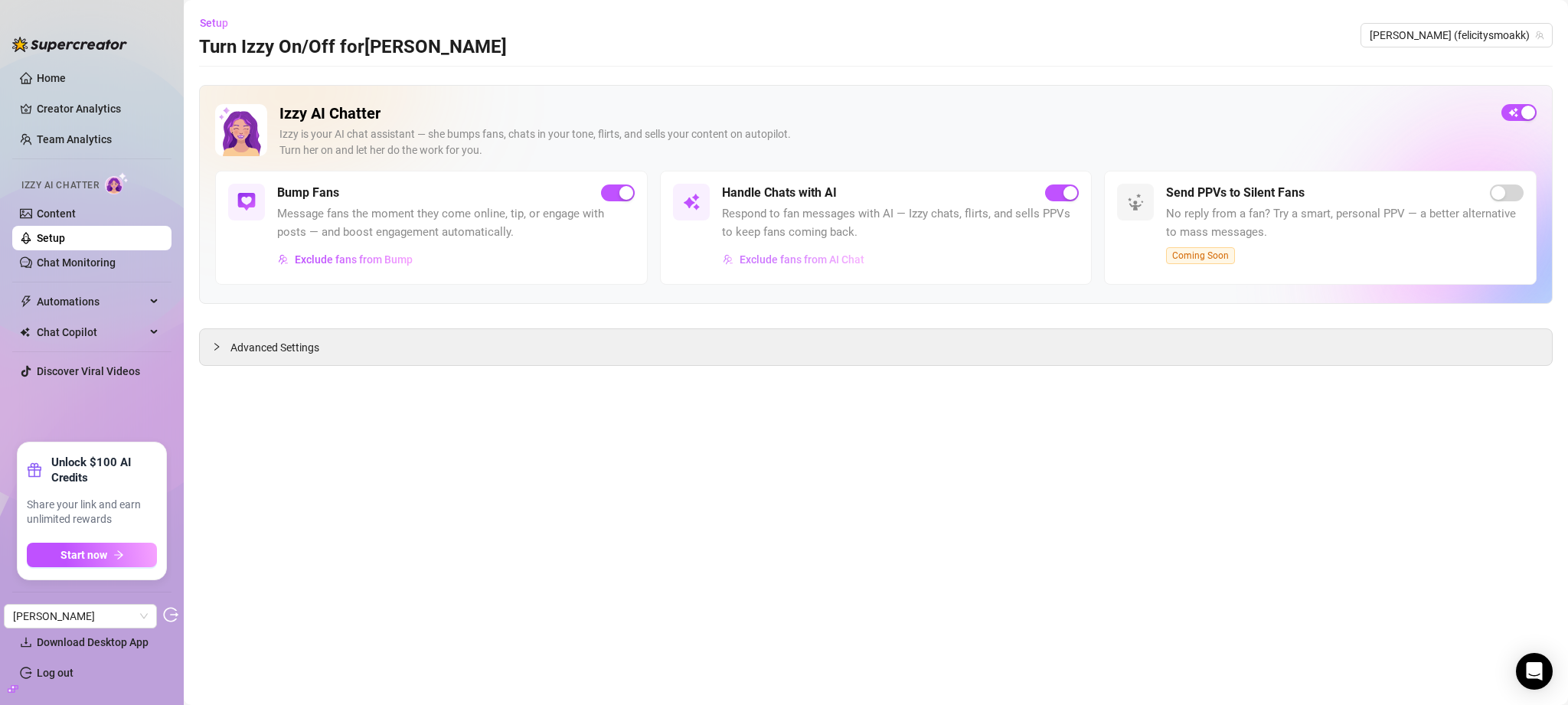
click at [830, 259] on span "Exclude fans from AI Chat" at bounding box center [802, 259] width 125 height 12
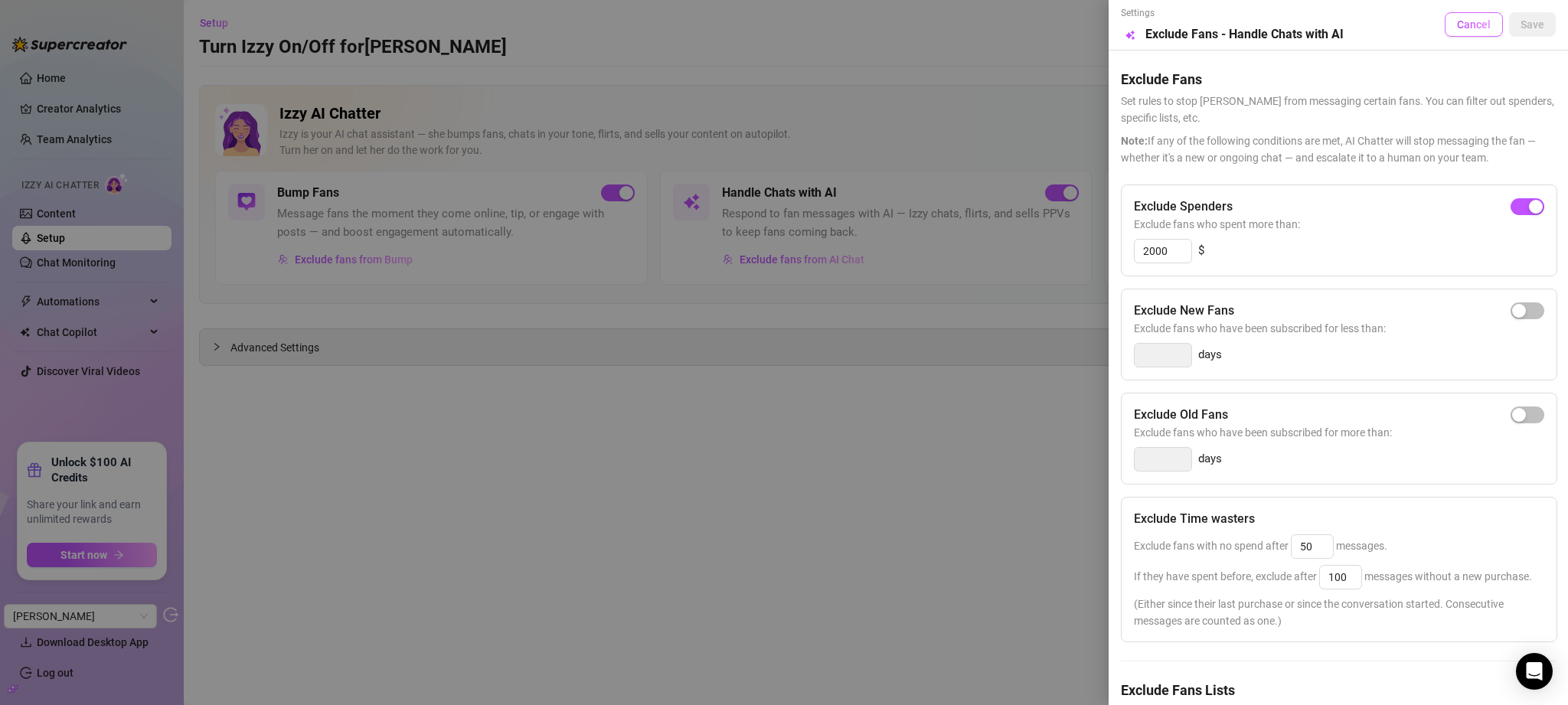
click at [1459, 15] on button "Cancel" at bounding box center [1473, 24] width 58 height 24
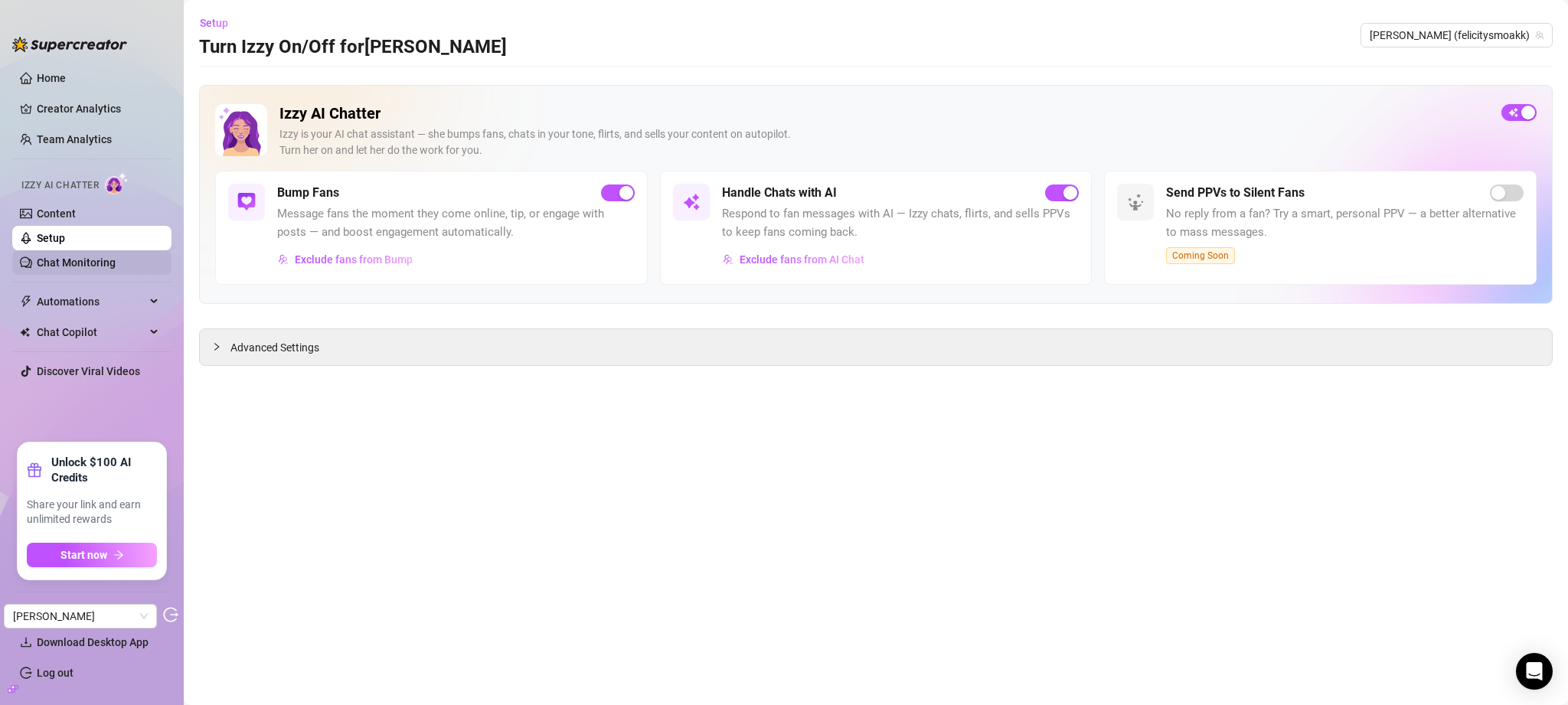
click at [100, 263] on link "Chat Monitoring" at bounding box center [75, 262] width 79 height 12
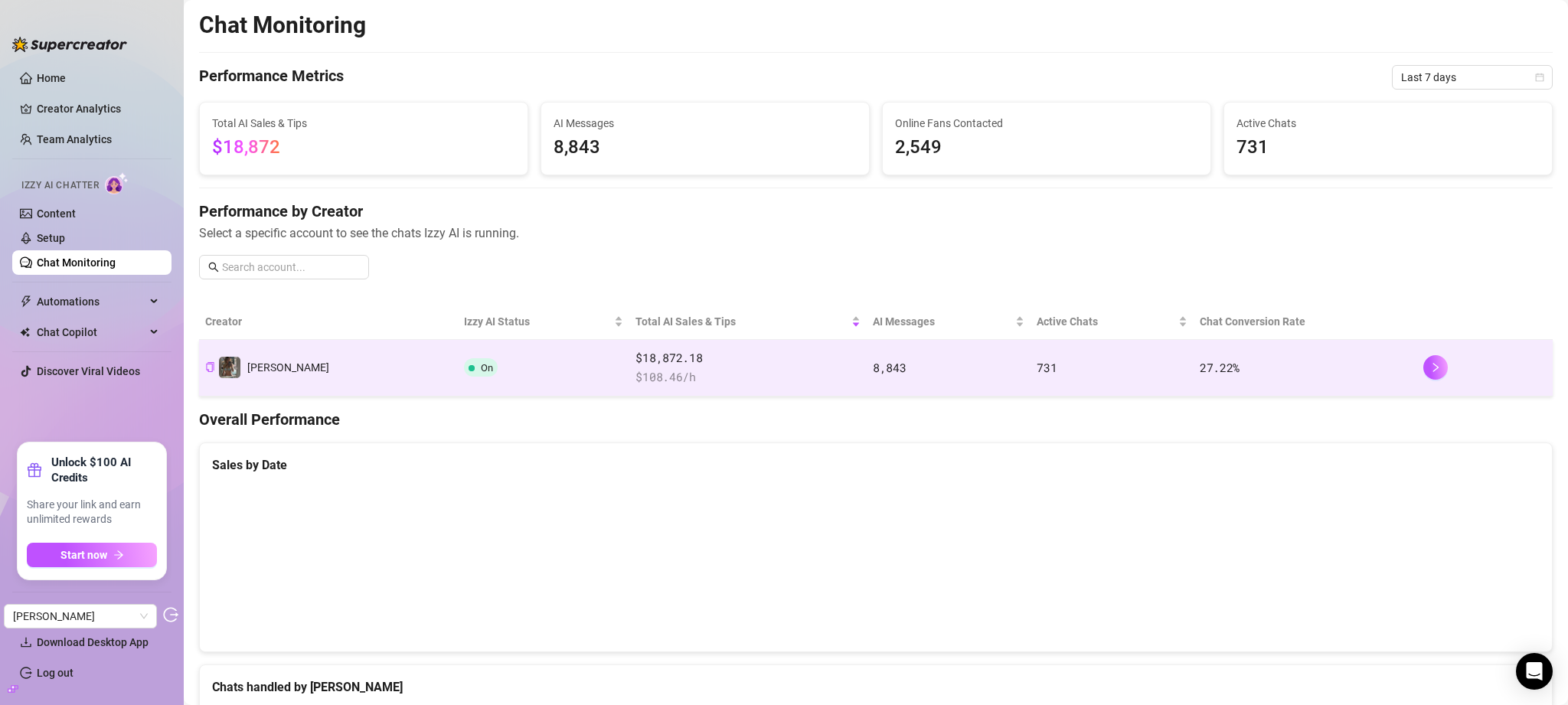
click at [478, 359] on td "On" at bounding box center [544, 368] width 171 height 57
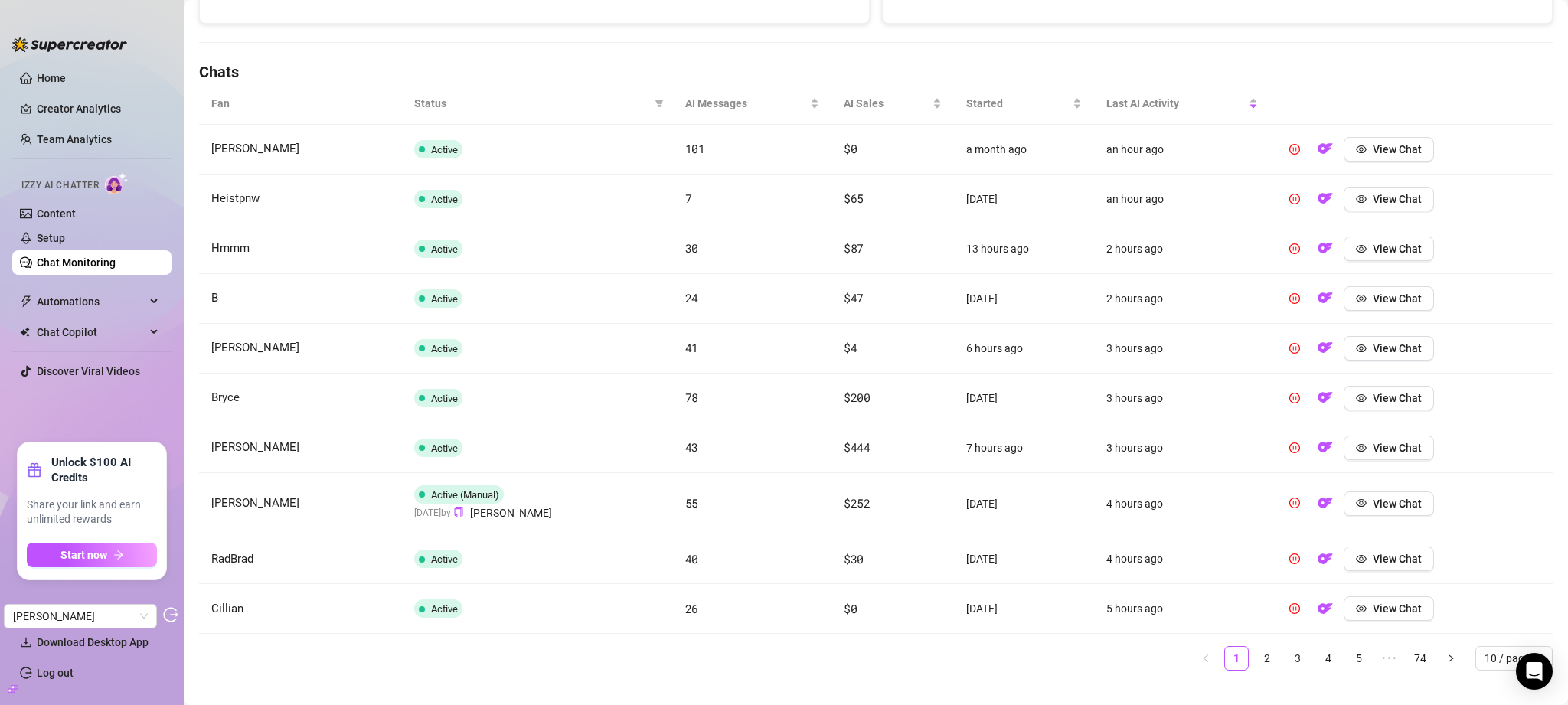
scroll to position [511, 0]
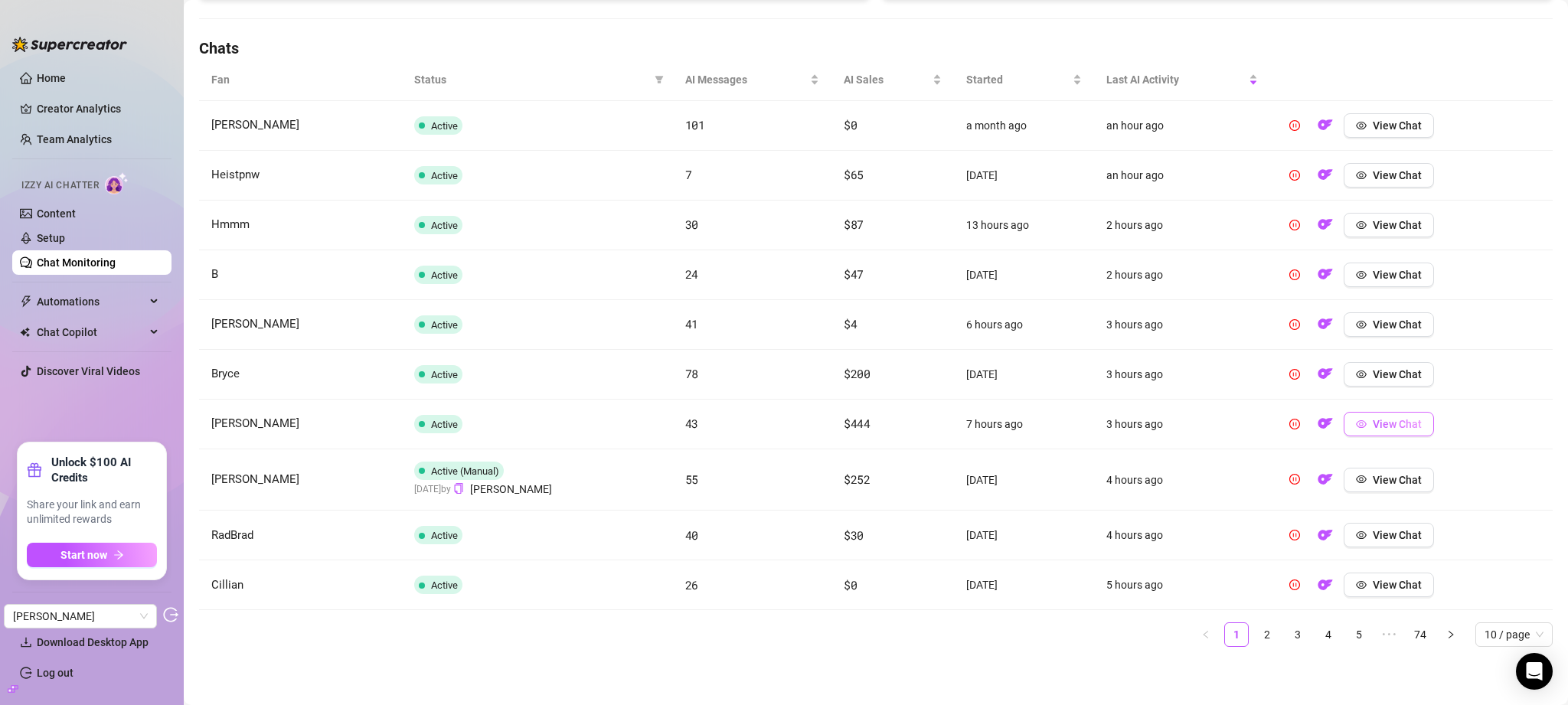
click at [1385, 420] on span "View Chat" at bounding box center [1397, 424] width 49 height 12
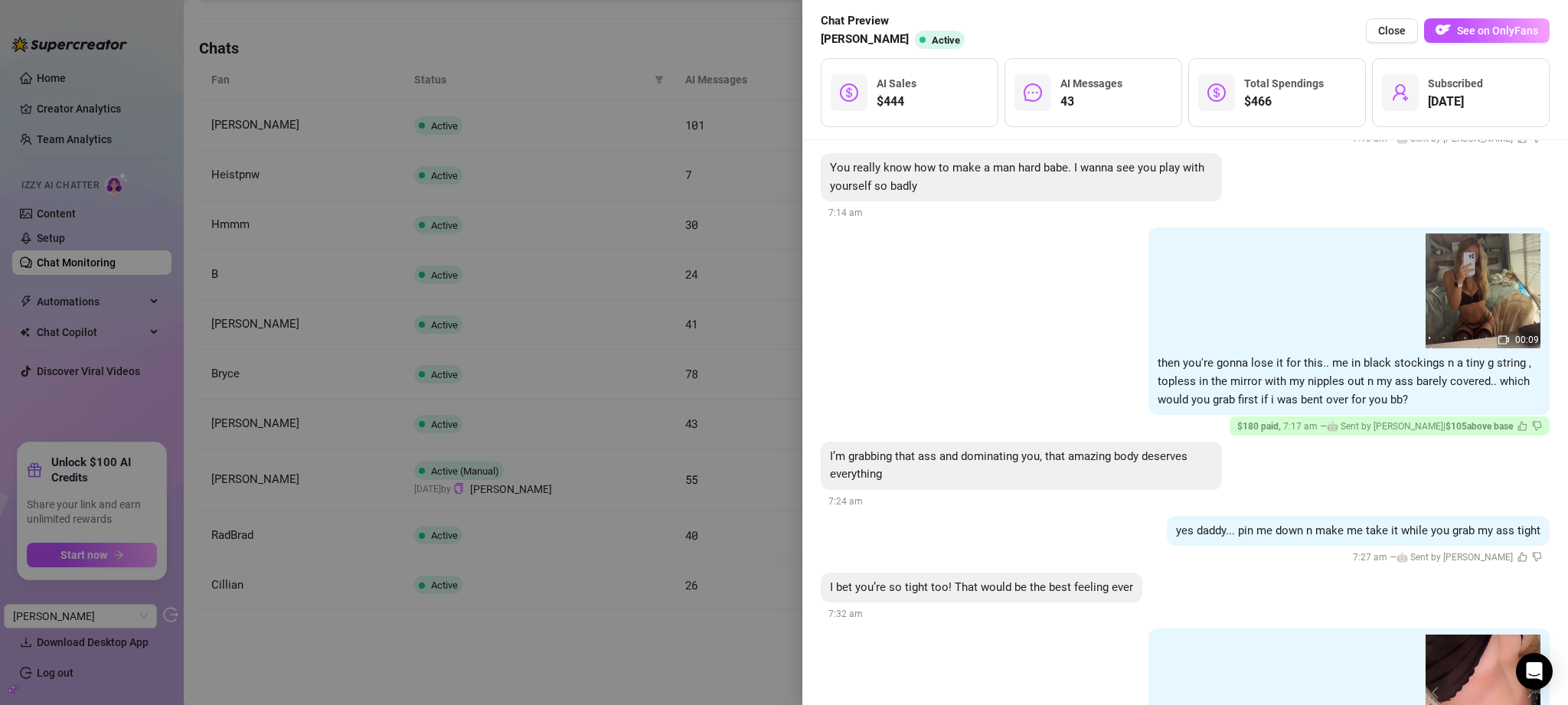
scroll to position [1544, 0]
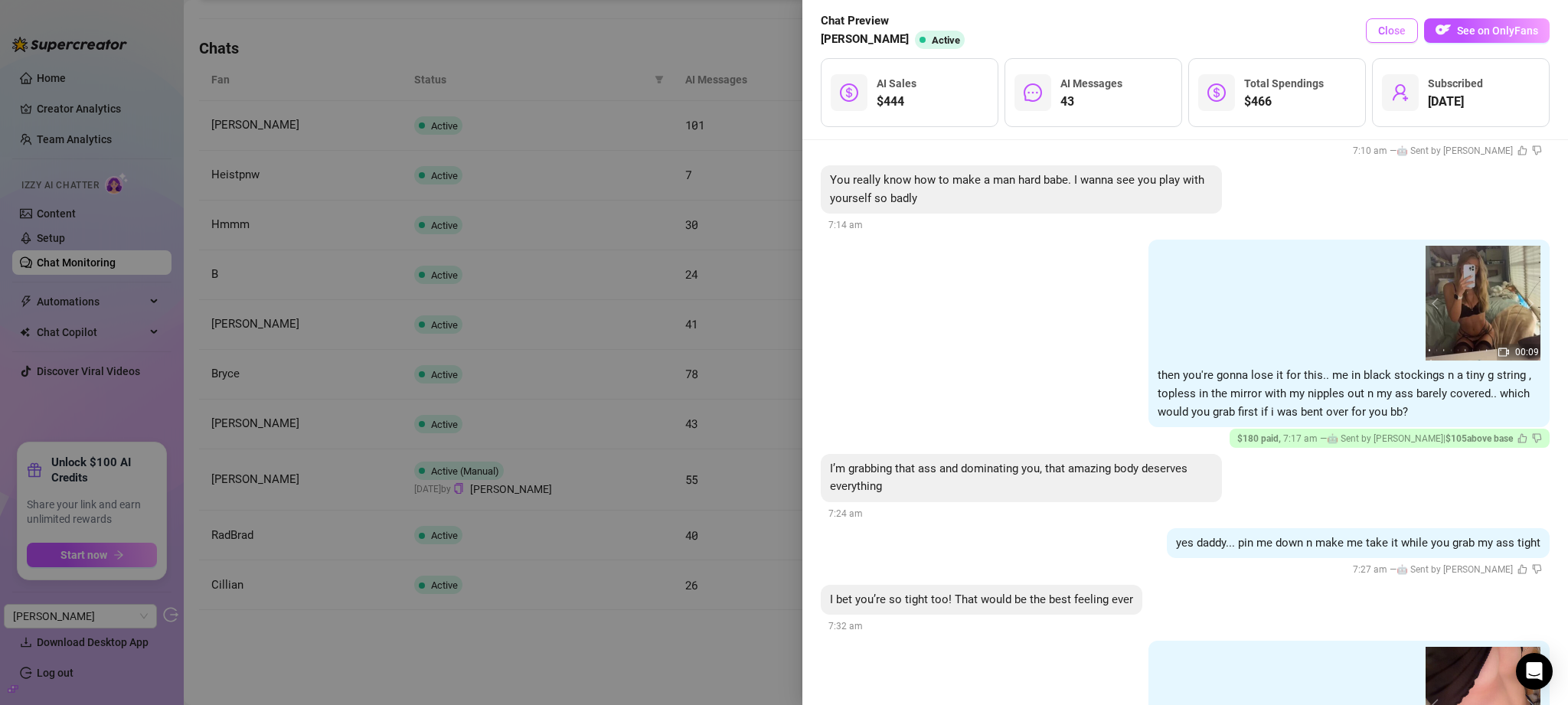
click at [1399, 36] on span "Close" at bounding box center [1392, 30] width 28 height 12
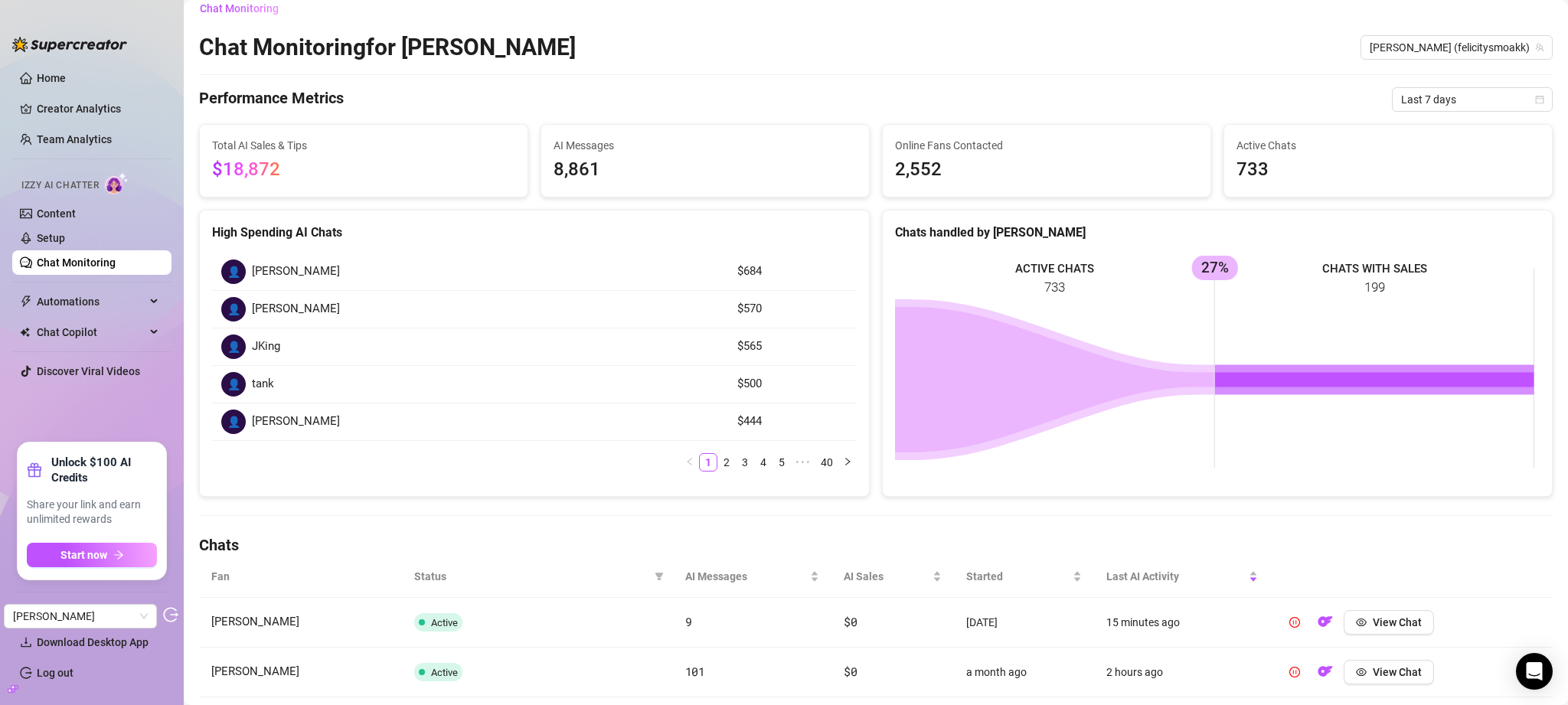
scroll to position [0, 0]
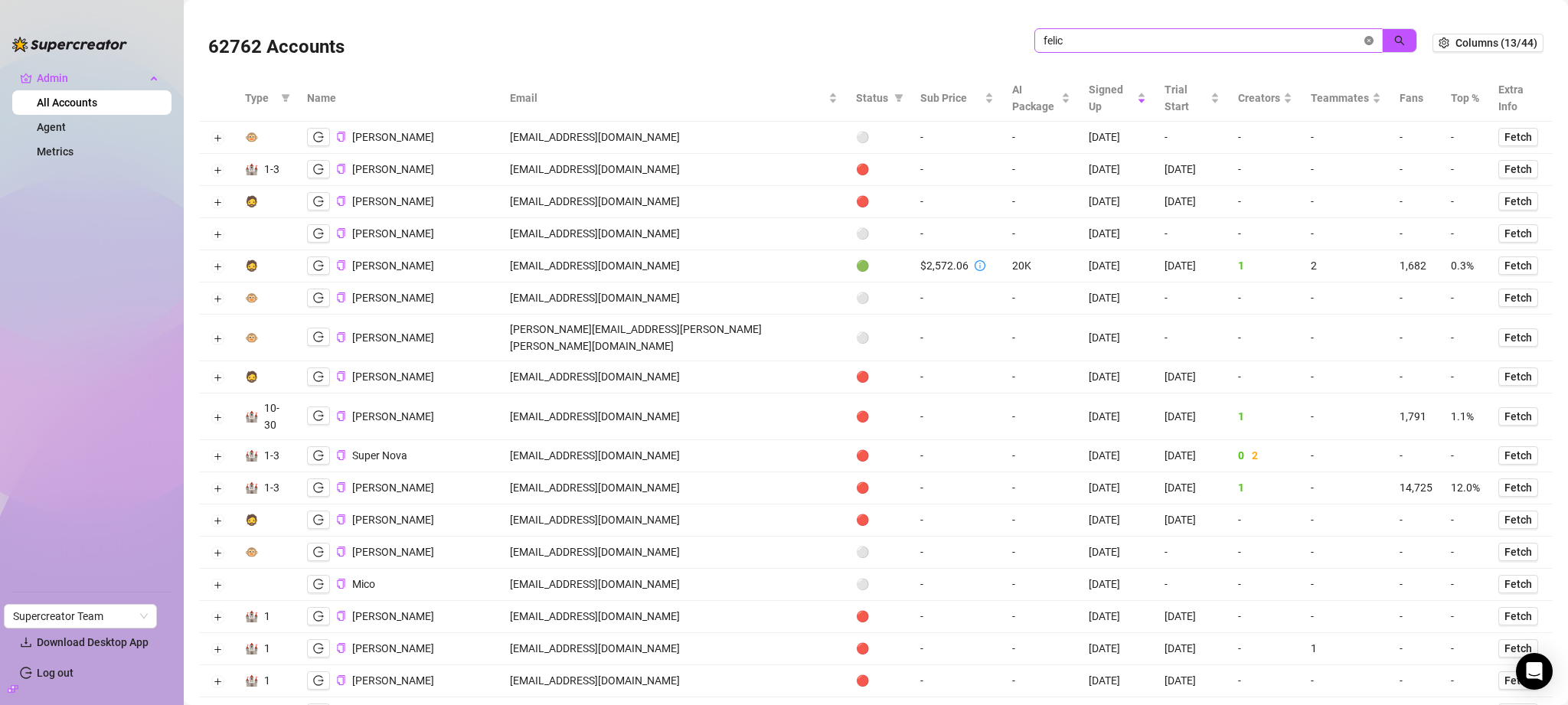
click at [1364, 41] on icon "close-circle" at bounding box center [1369, 41] width 9 height 9
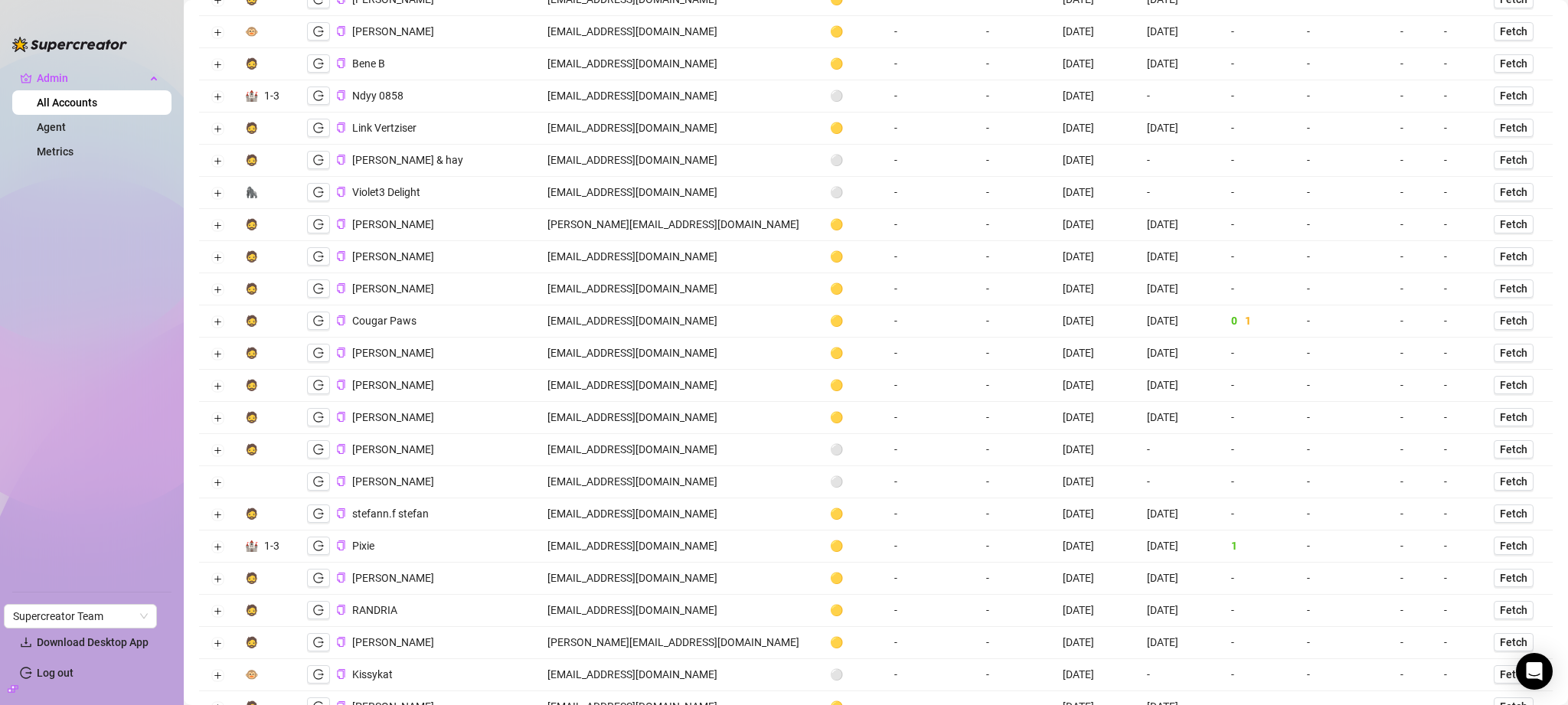
scroll to position [1202, 0]
drag, startPoint x: 608, startPoint y: 547, endPoint x: 554, endPoint y: 550, distance: 54.1
click at [554, 550] on td "[EMAIL_ADDRESS][DOMAIN_NAME]" at bounding box center [679, 543] width 282 height 33
copy td "[DOMAIN_NAME]"
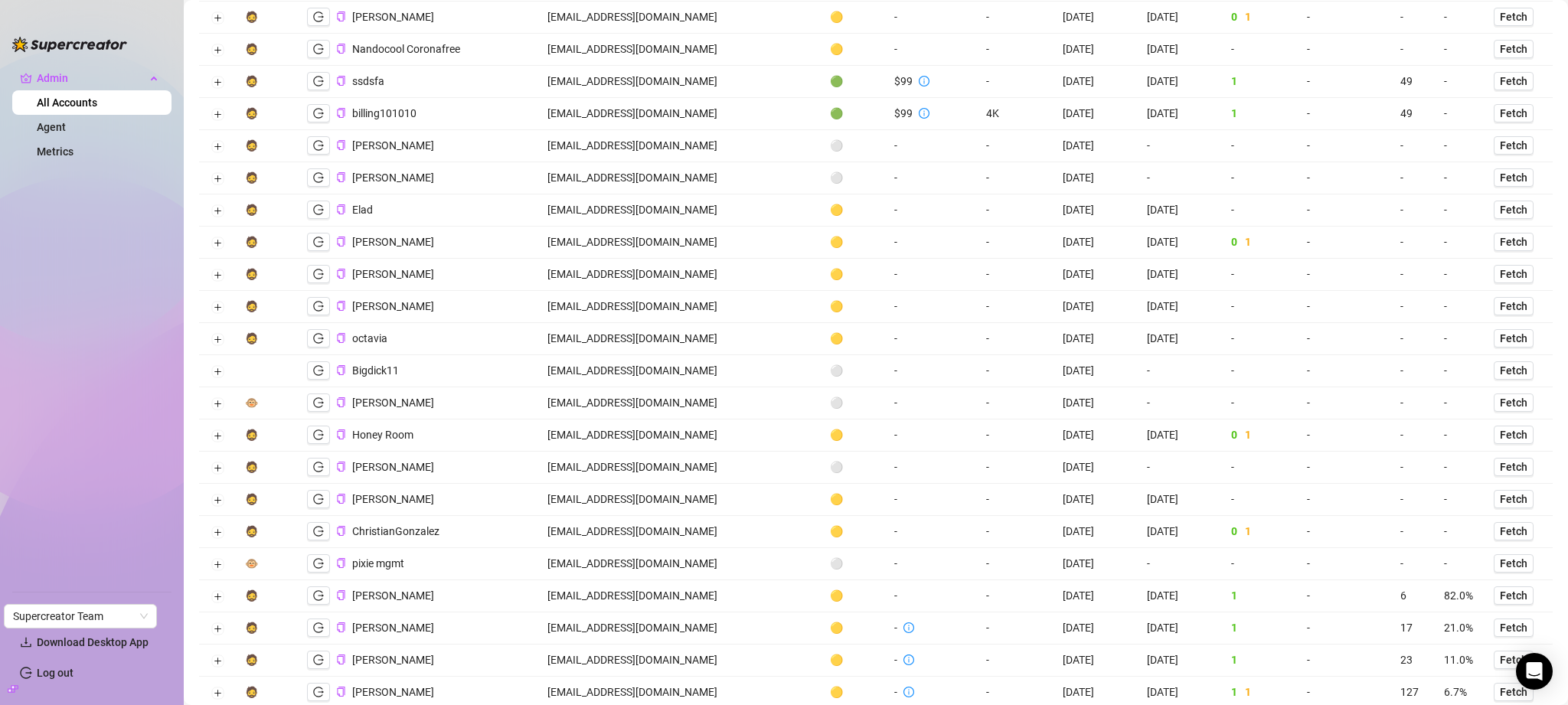
scroll to position [0, 0]
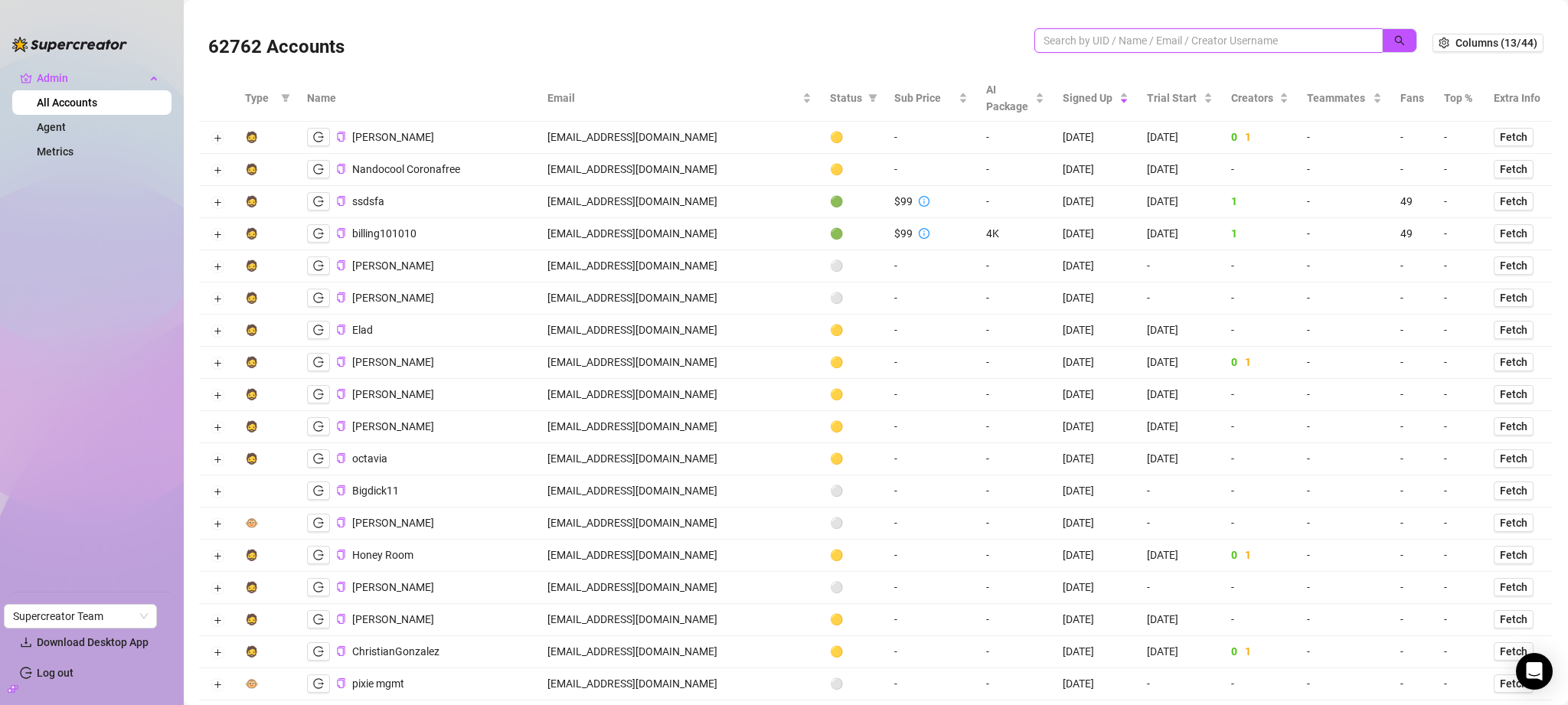
click at [1312, 46] on input "search" at bounding box center [1202, 41] width 318 height 17
paste input "violet-inc.com"
type input "violet-inc.com"
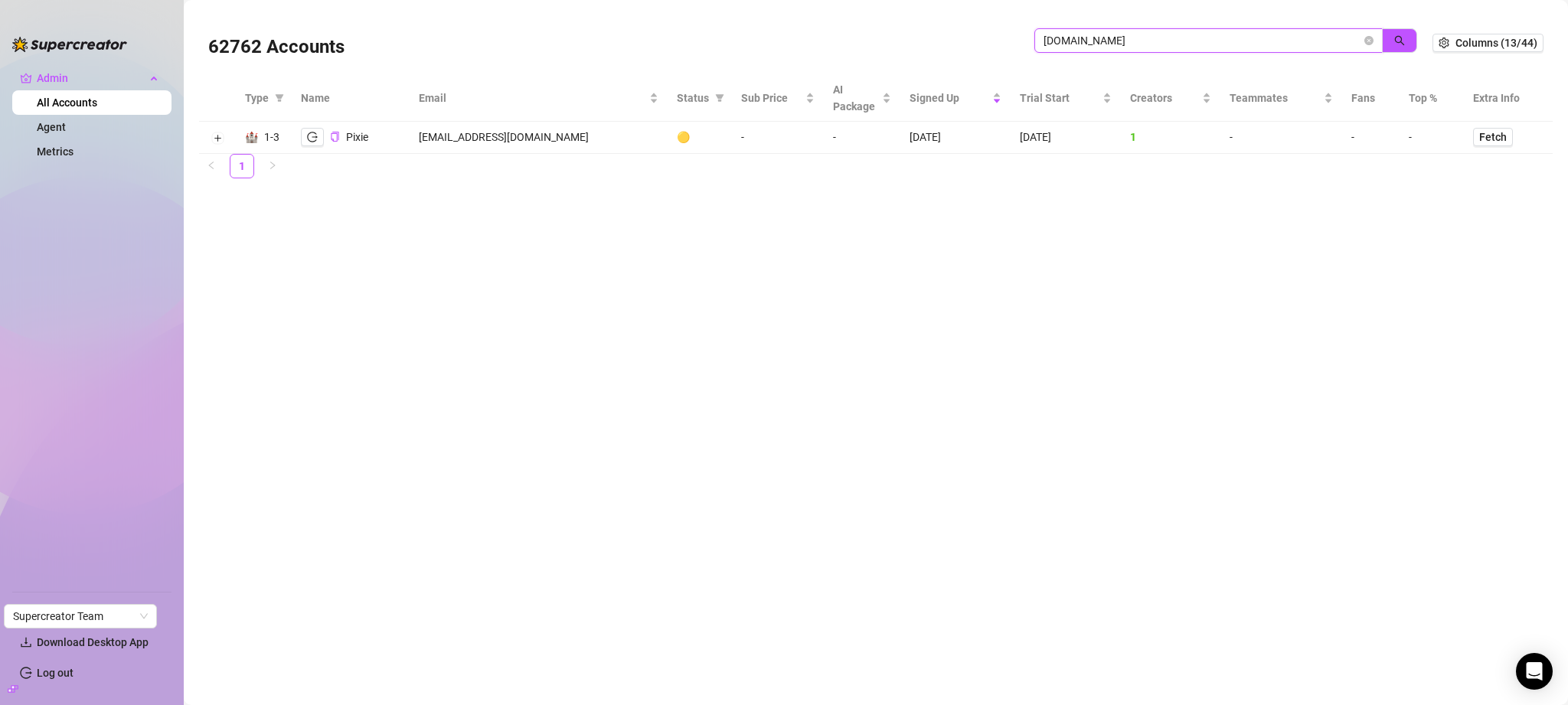
click at [1361, 45] on input "violet-inc.com" at bounding box center [1202, 41] width 318 height 17
click at [1369, 43] on icon "close-circle" at bounding box center [1369, 41] width 9 height 9
